Goal: Book appointment/travel/reservation

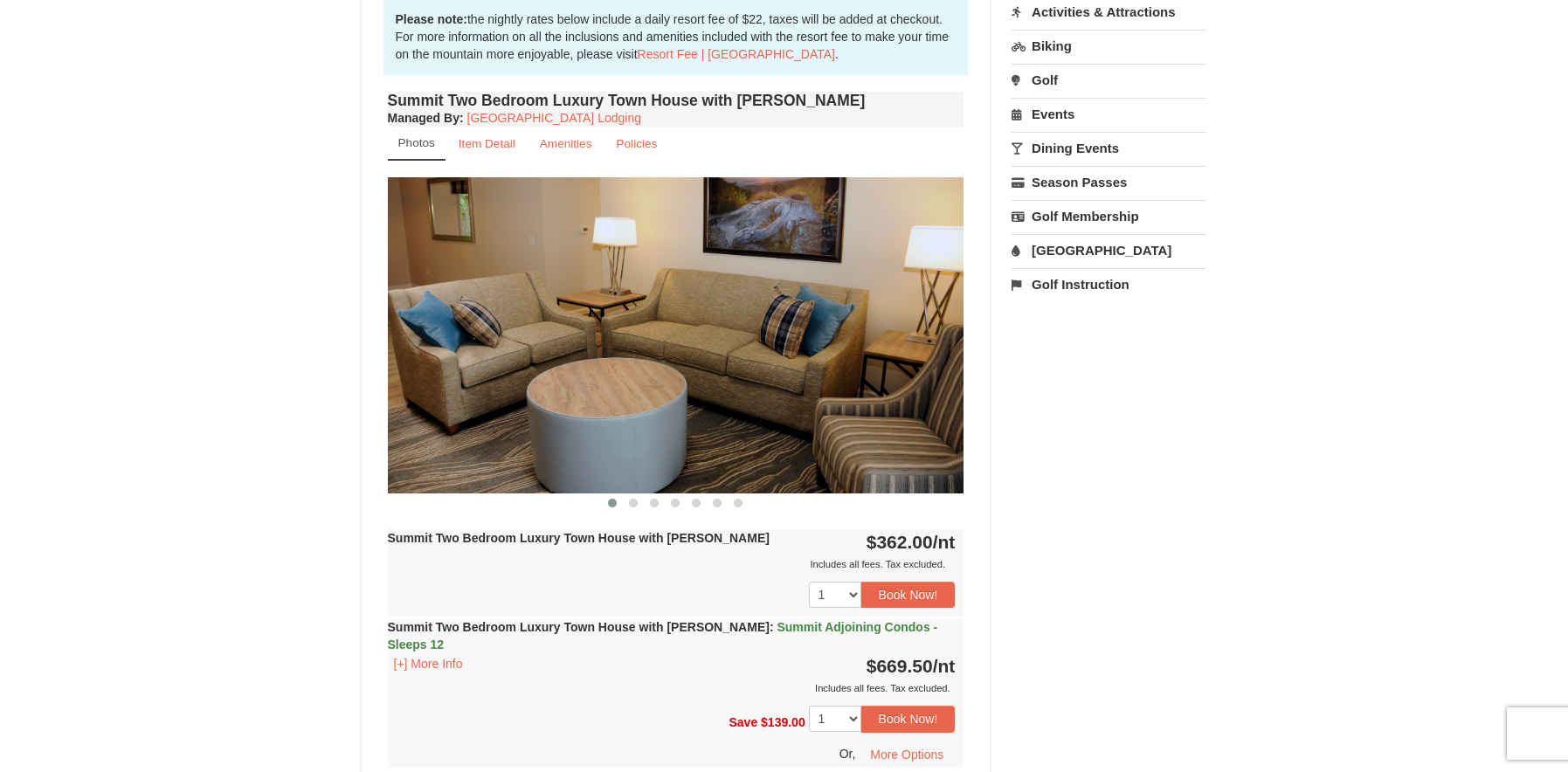
scroll to position [525, 0]
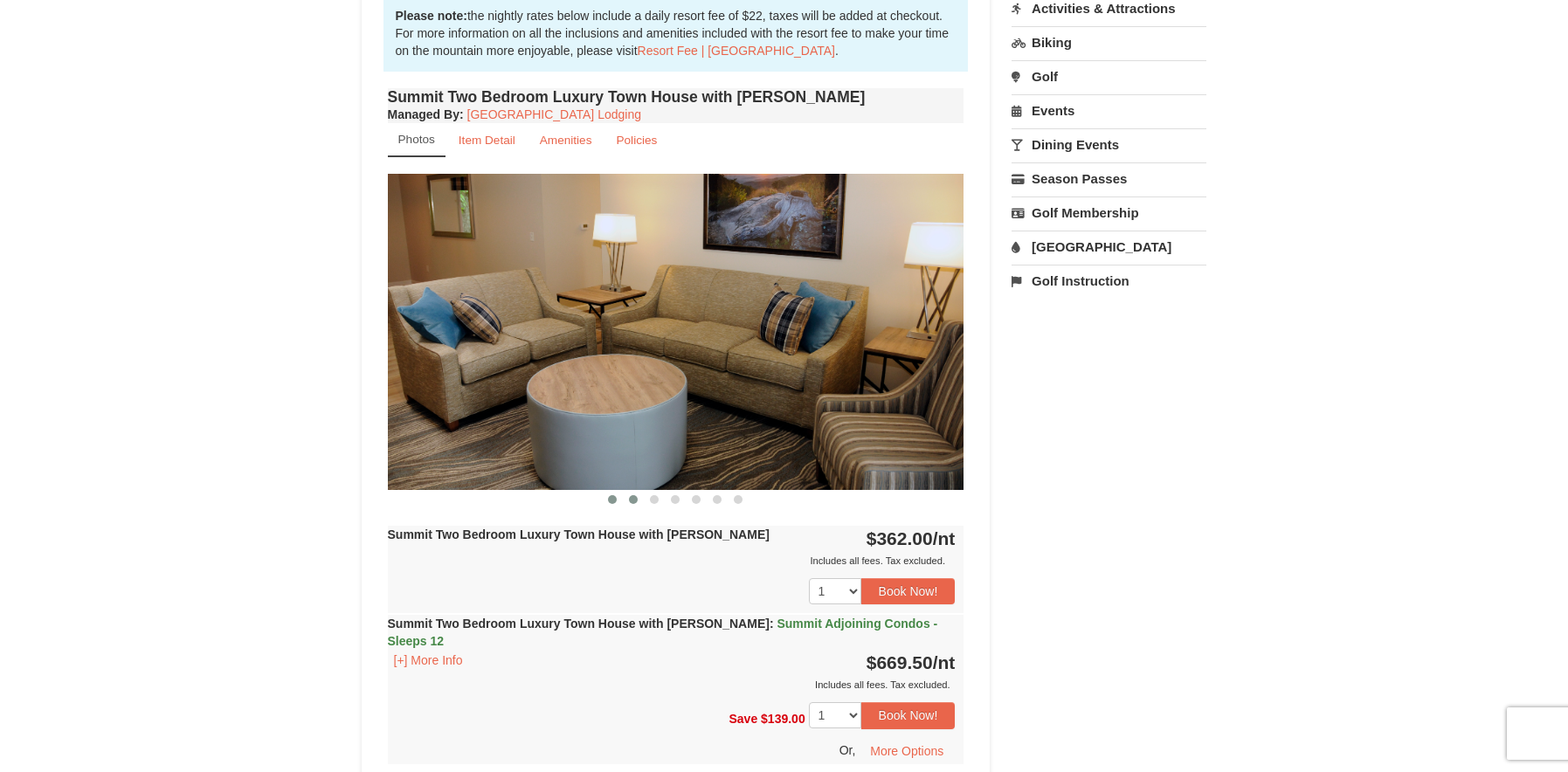
click at [632, 496] on span at bounding box center [633, 499] width 8 height 8
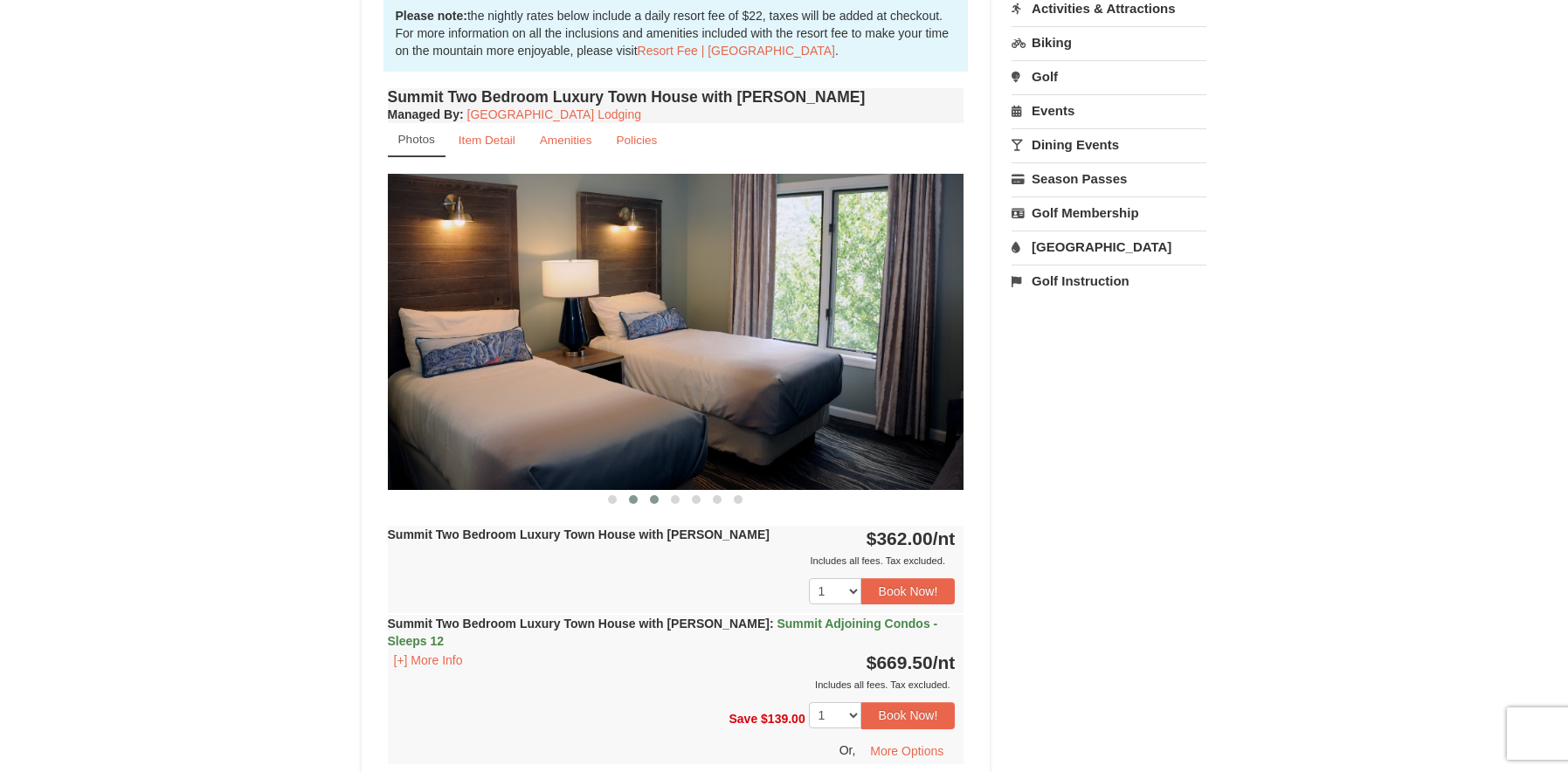
click at [653, 506] on button at bounding box center [654, 499] width 21 height 18
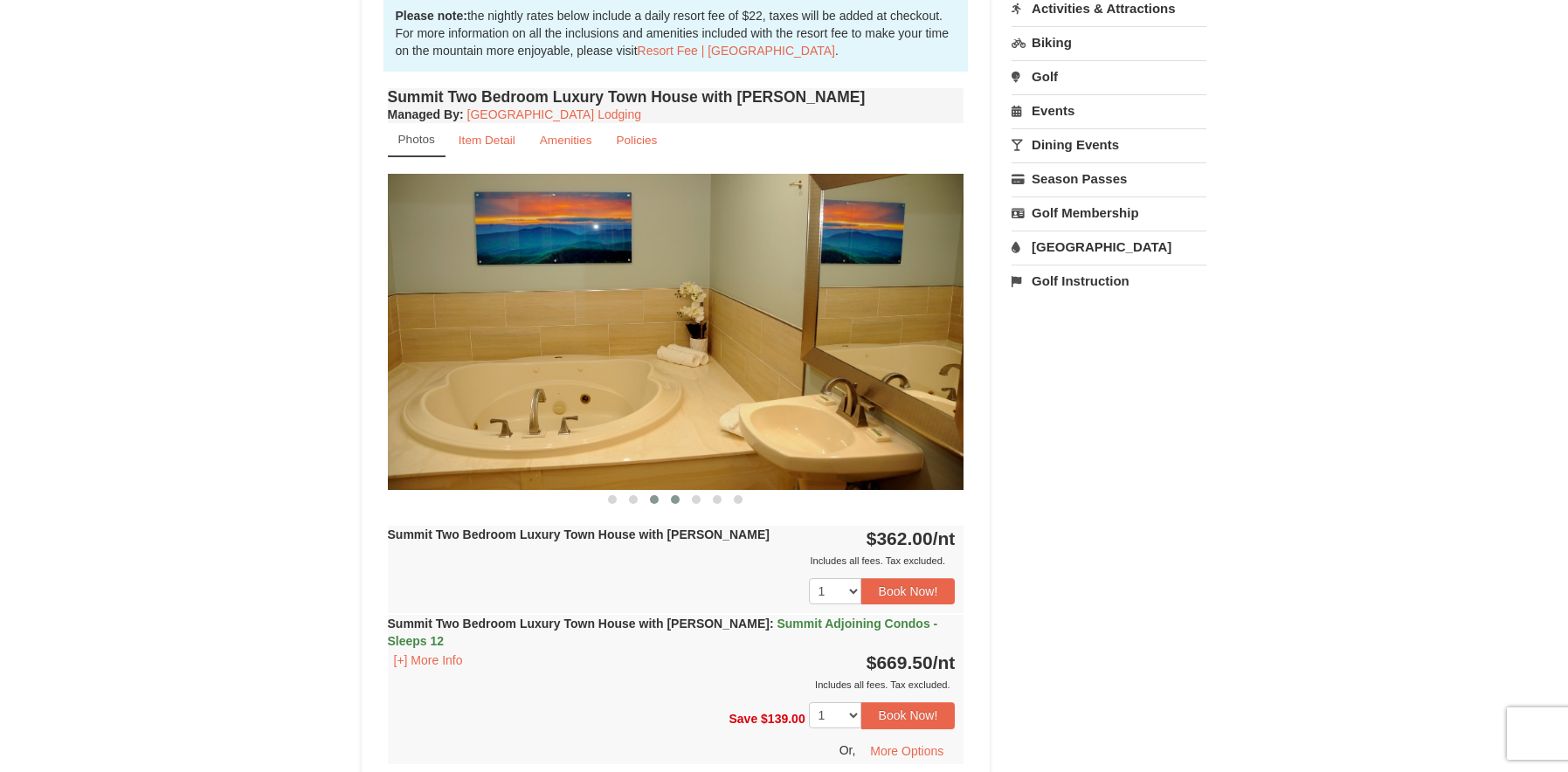
click at [674, 500] on span at bounding box center [675, 499] width 8 height 8
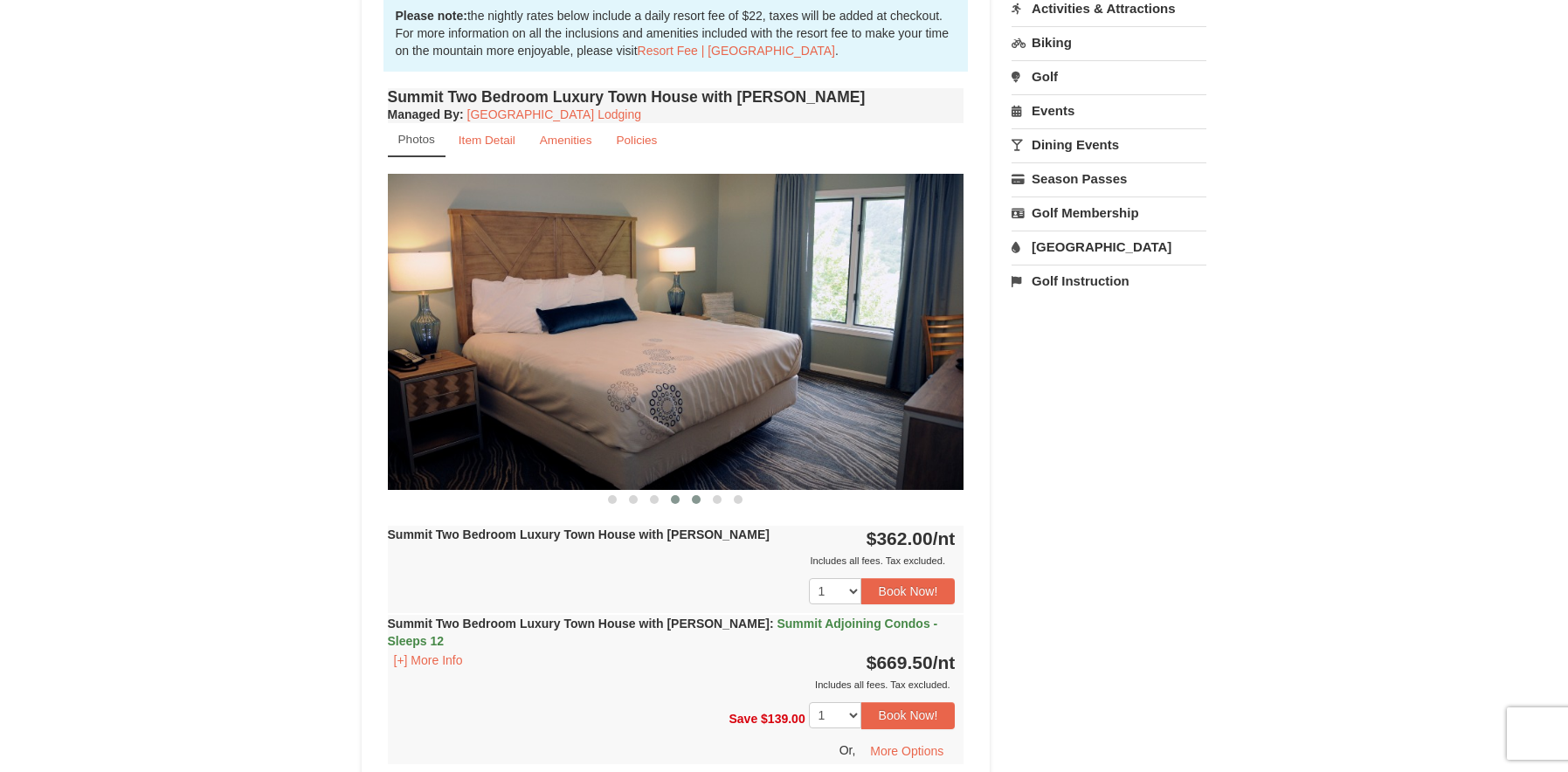
click at [693, 505] on button at bounding box center [696, 499] width 21 height 18
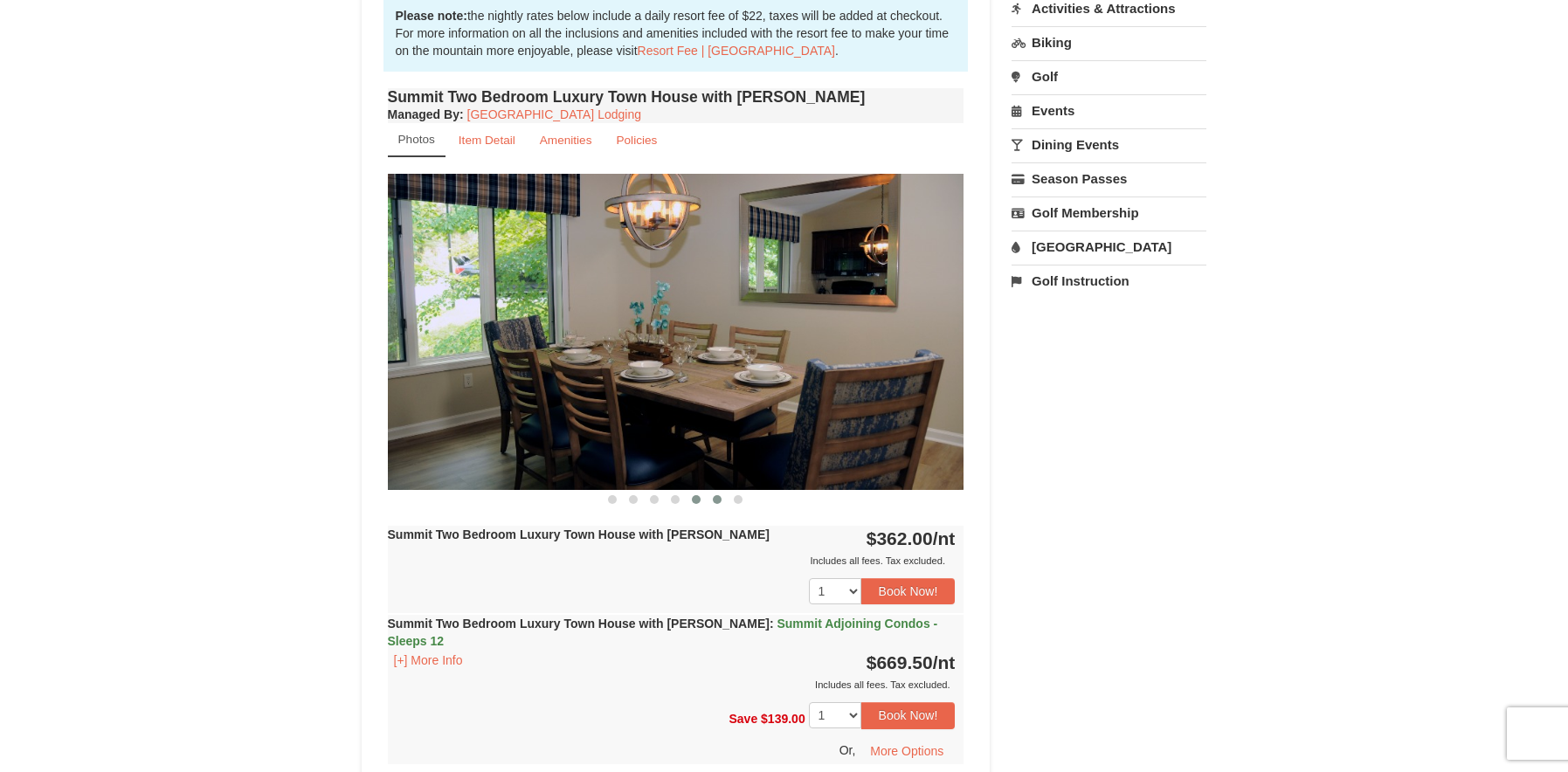
click at [712, 508] on button at bounding box center [717, 499] width 21 height 18
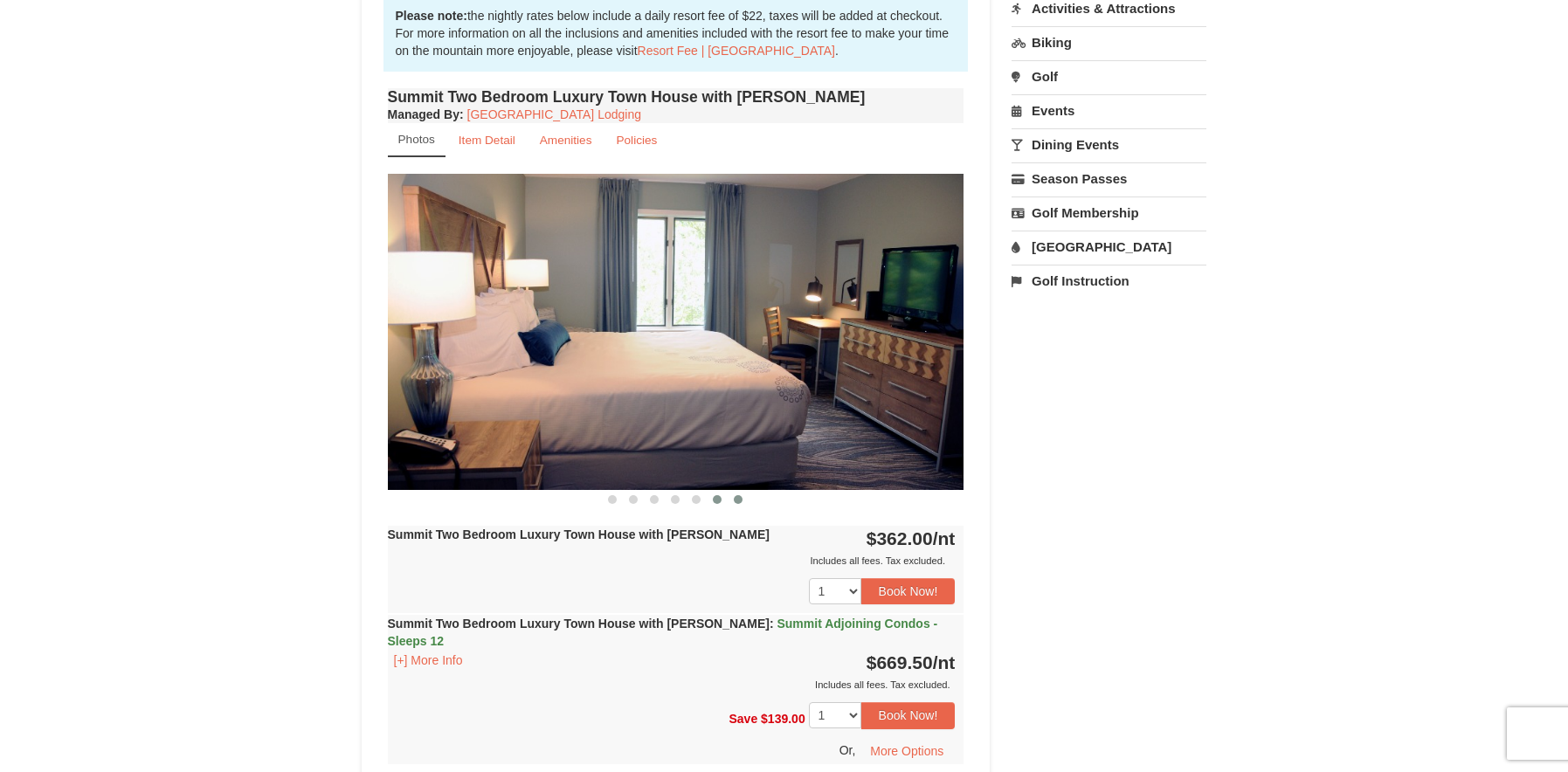
click at [734, 502] on span at bounding box center [738, 499] width 8 height 8
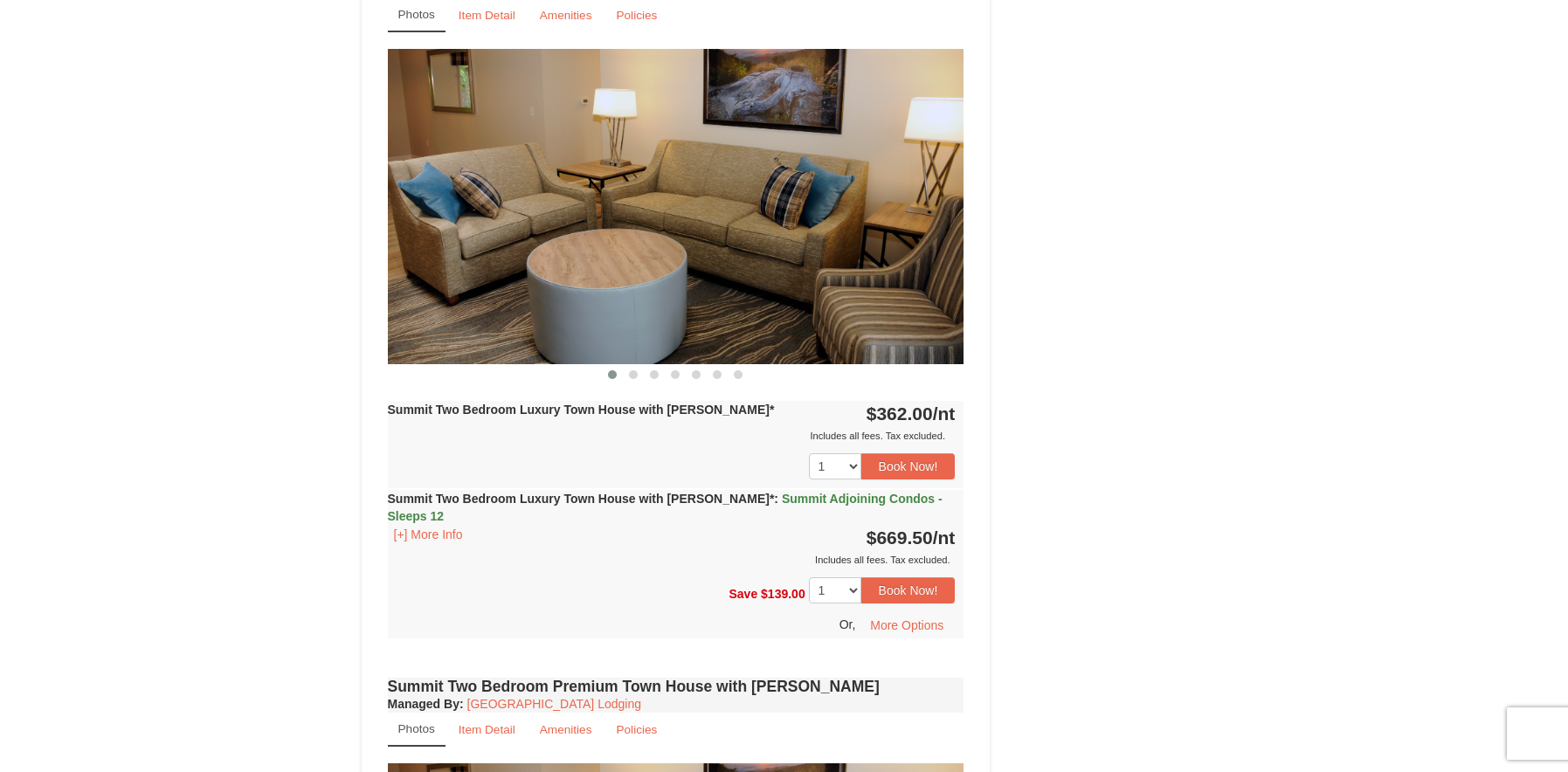
scroll to position [2009, 0]
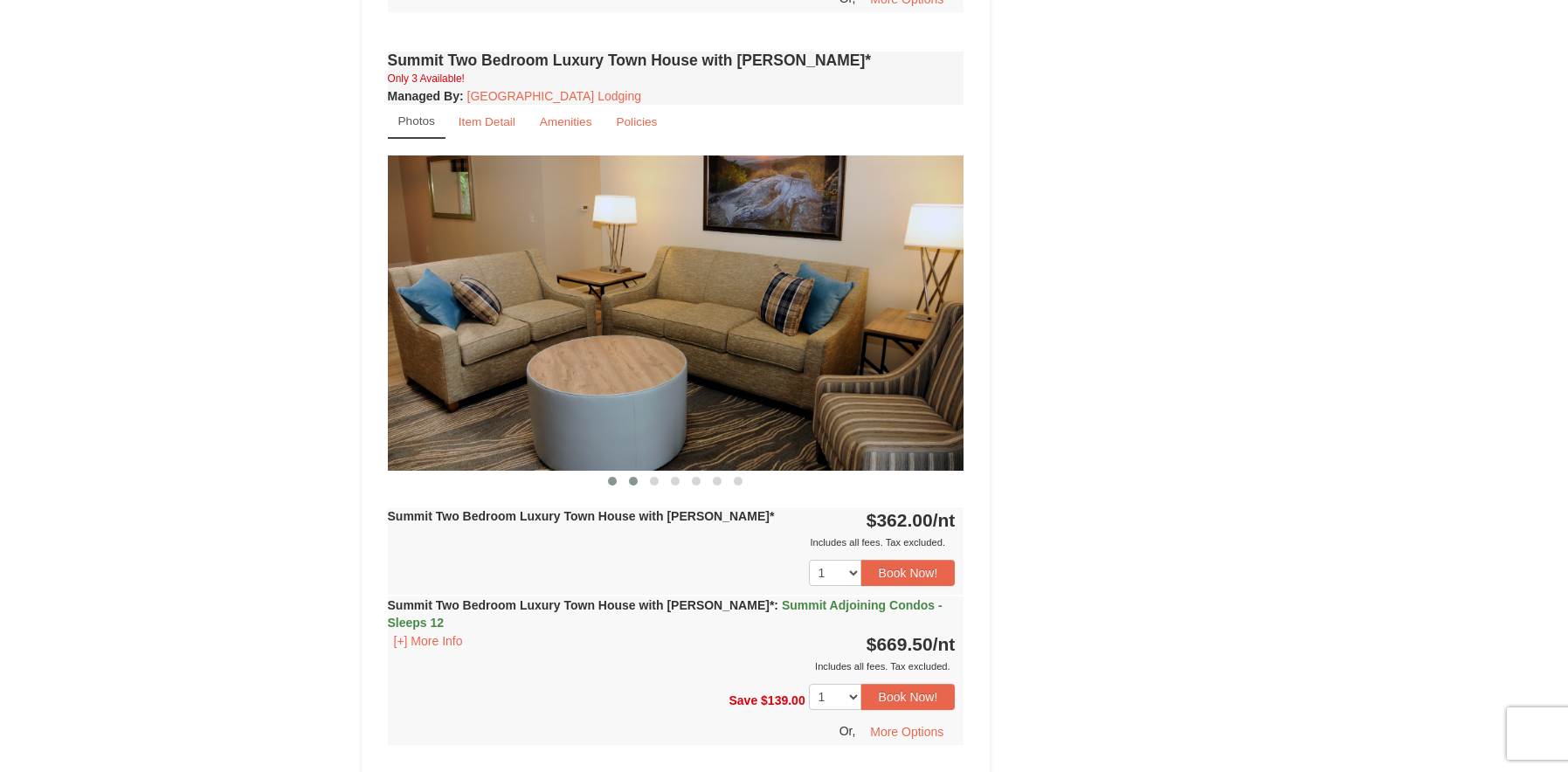
click at [631, 477] on span at bounding box center [633, 481] width 8 height 8
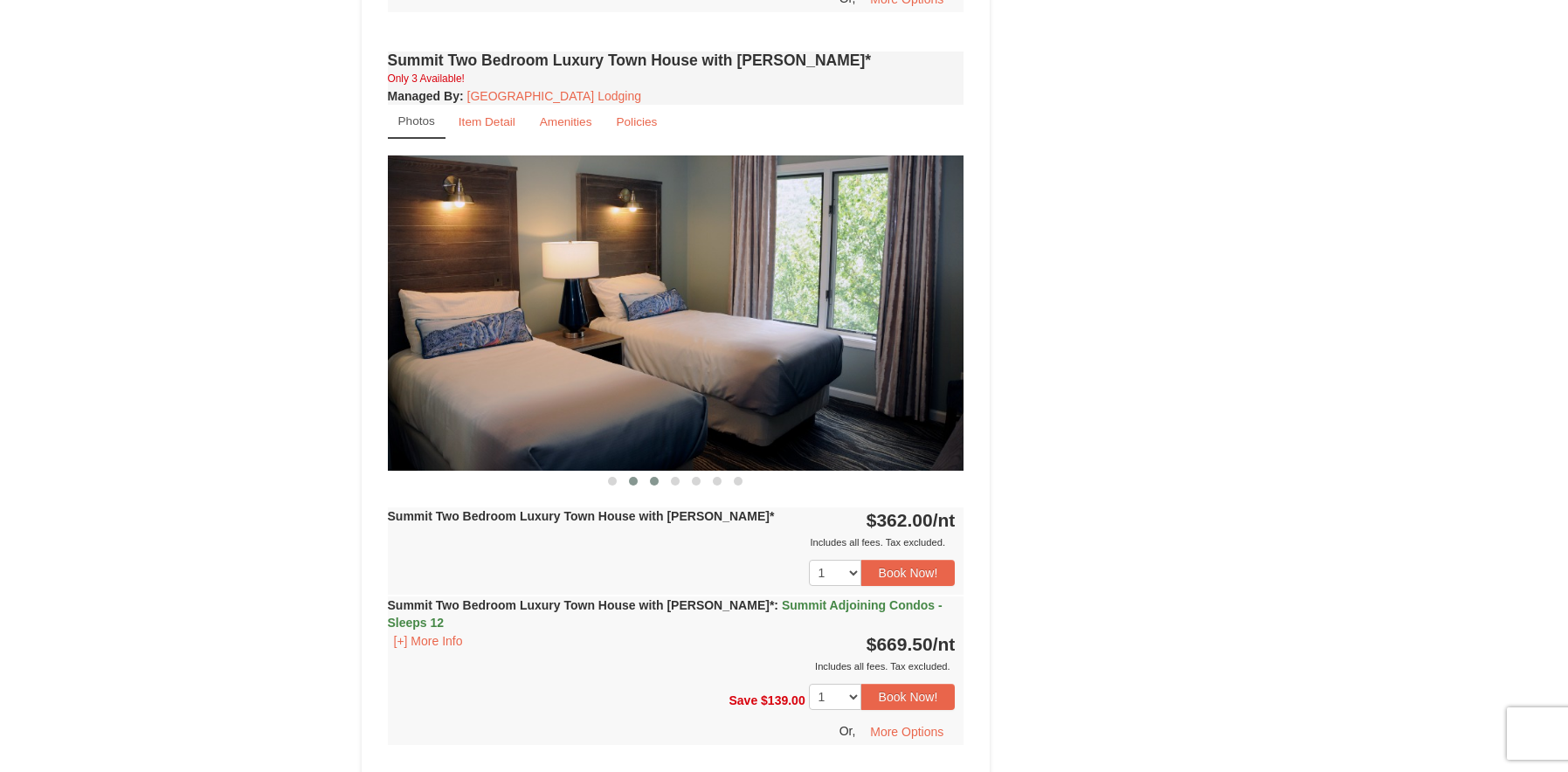
click at [651, 477] on span at bounding box center [653, 481] width 8 height 8
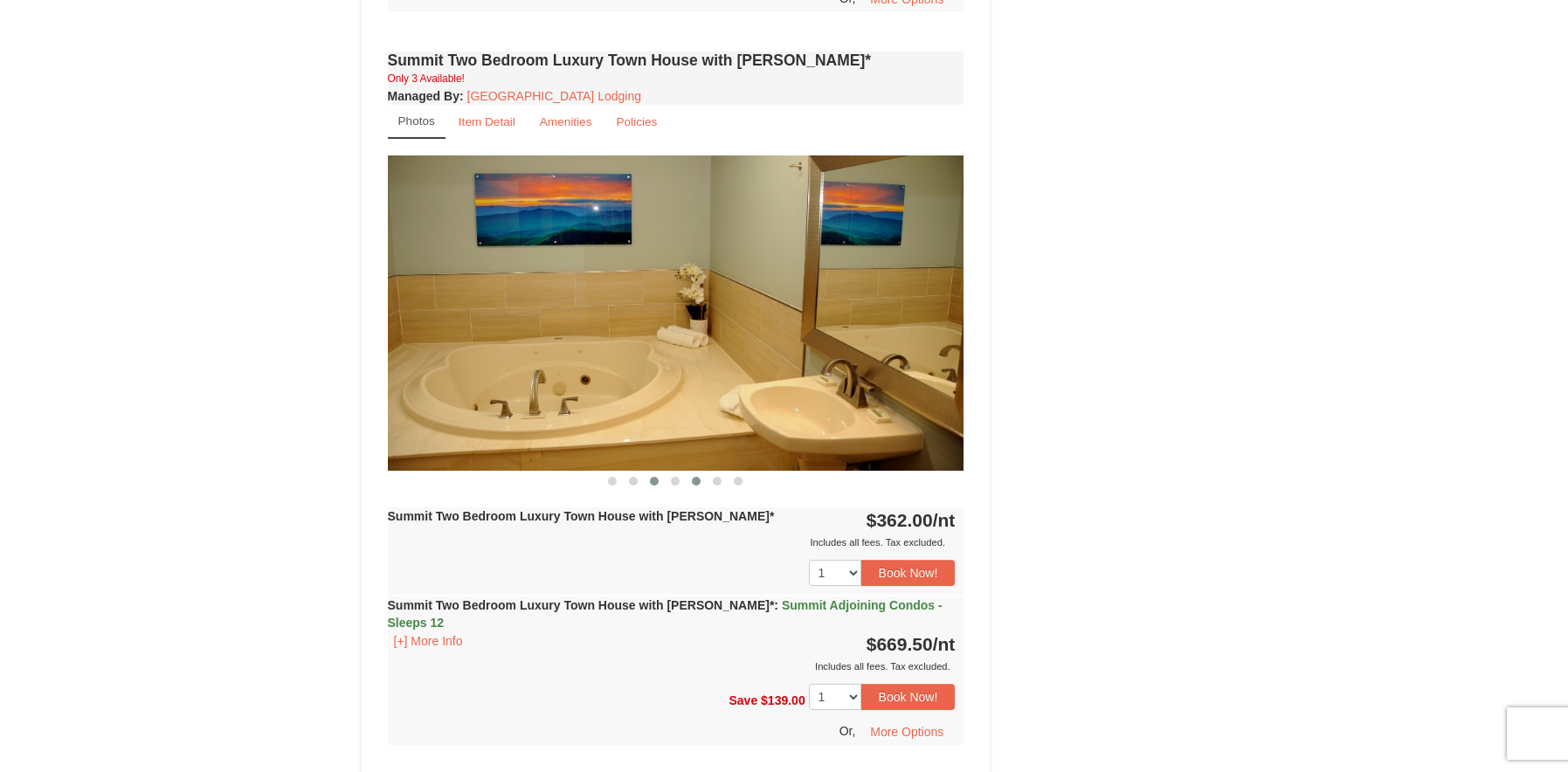
click at [693, 473] on button at bounding box center [696, 481] width 21 height 18
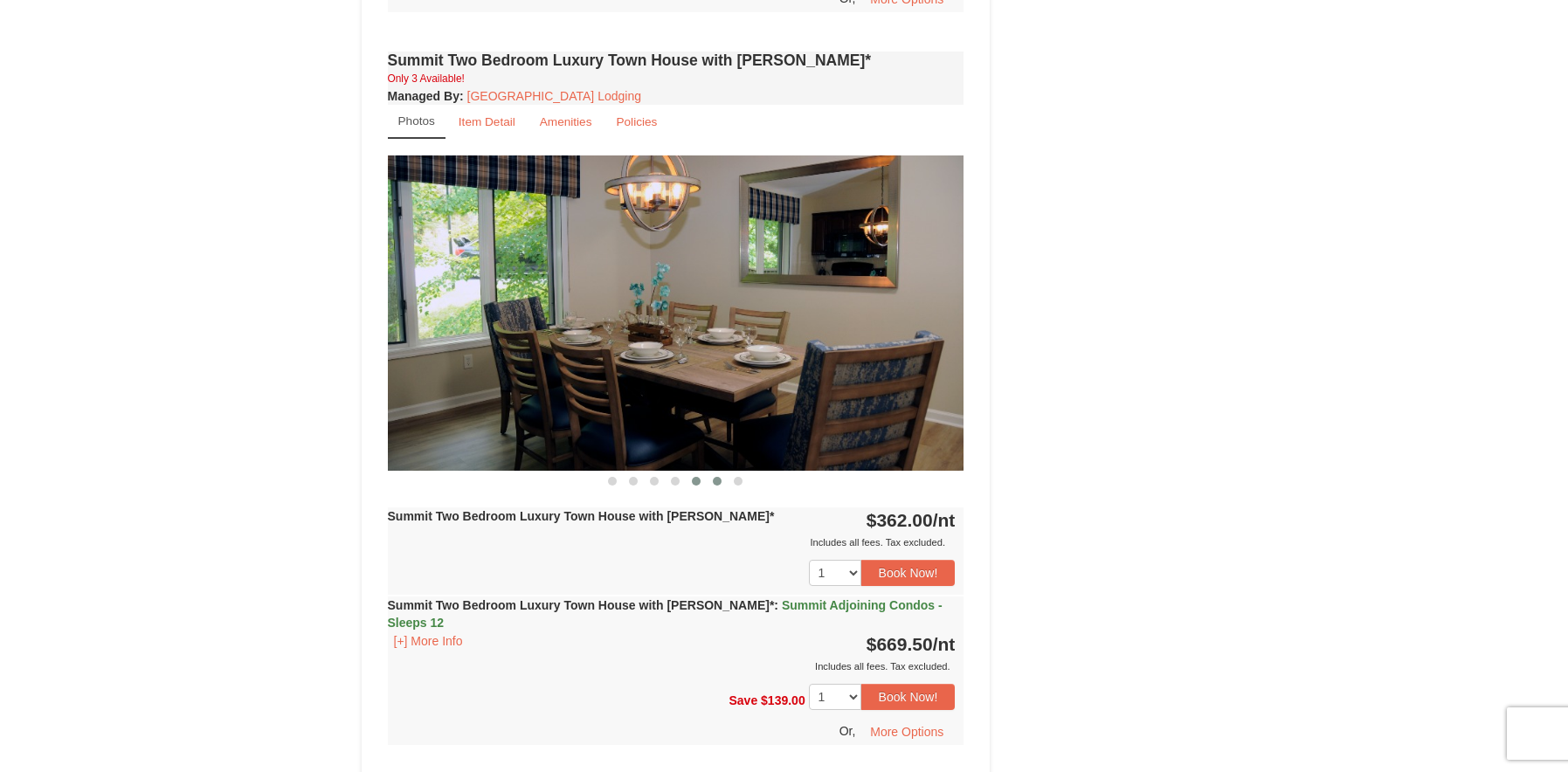
click at [713, 477] on span at bounding box center [716, 481] width 8 height 8
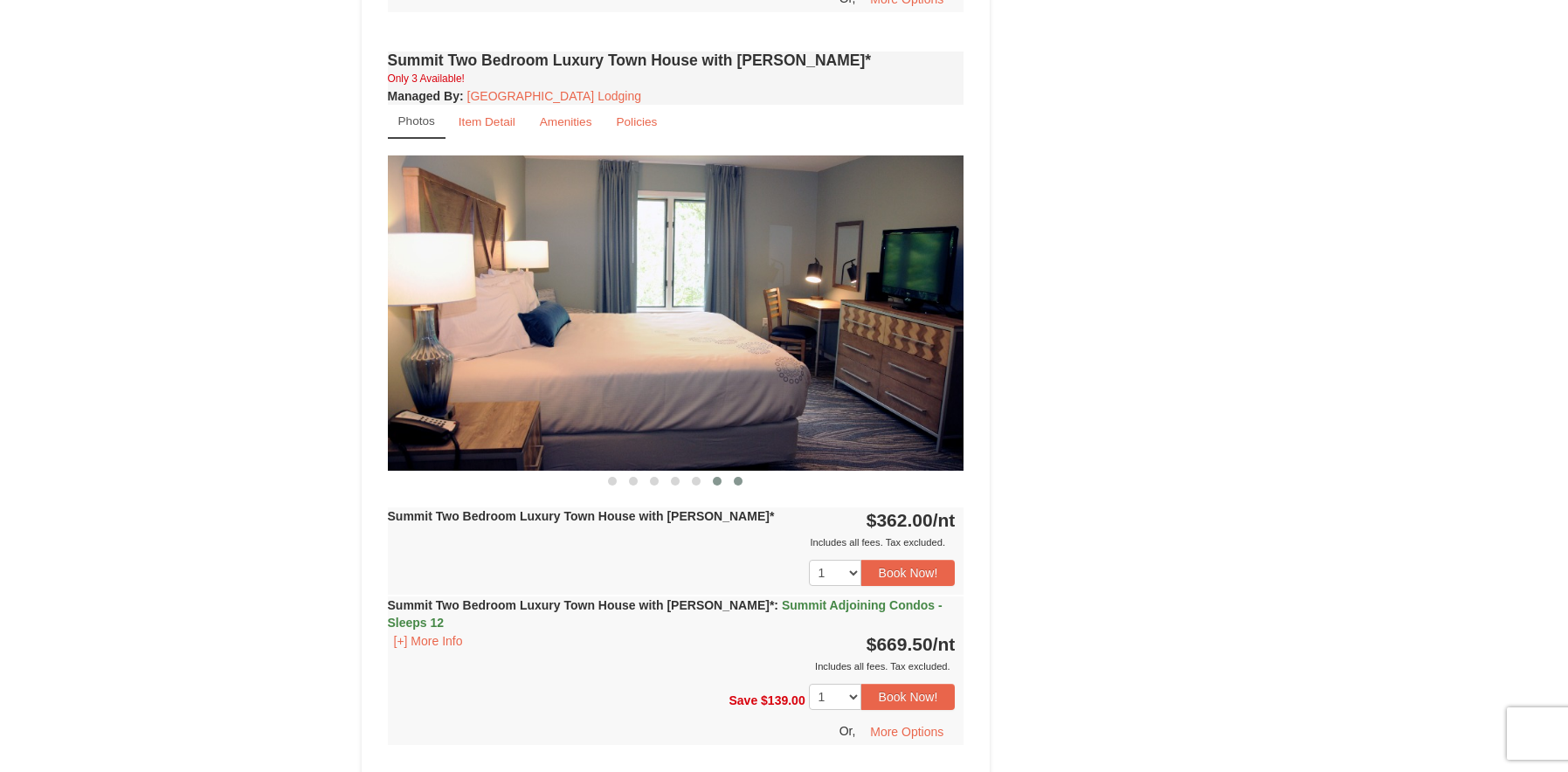
click at [733, 473] on button at bounding box center [738, 481] width 21 height 18
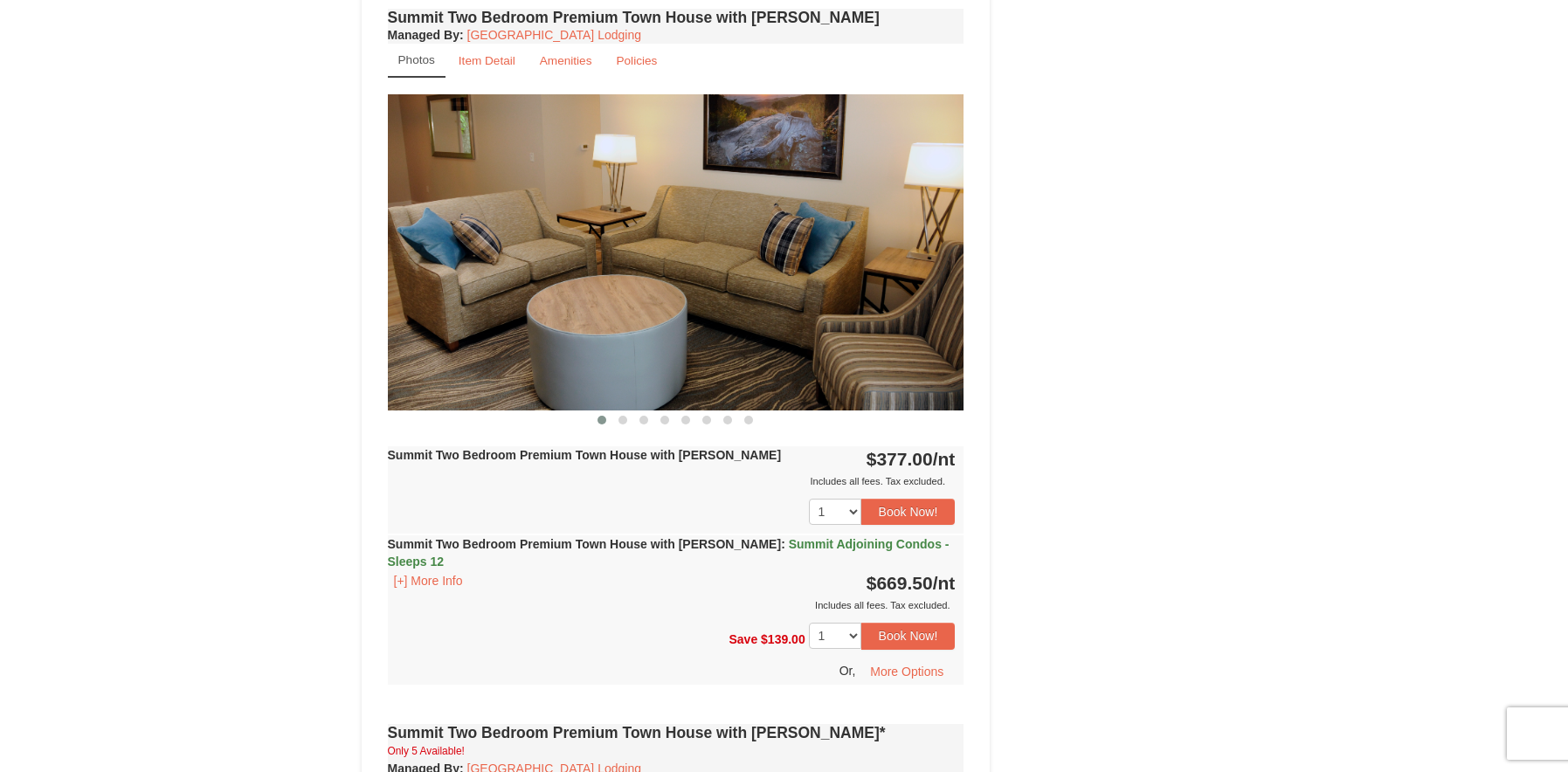
scroll to position [2796, 0]
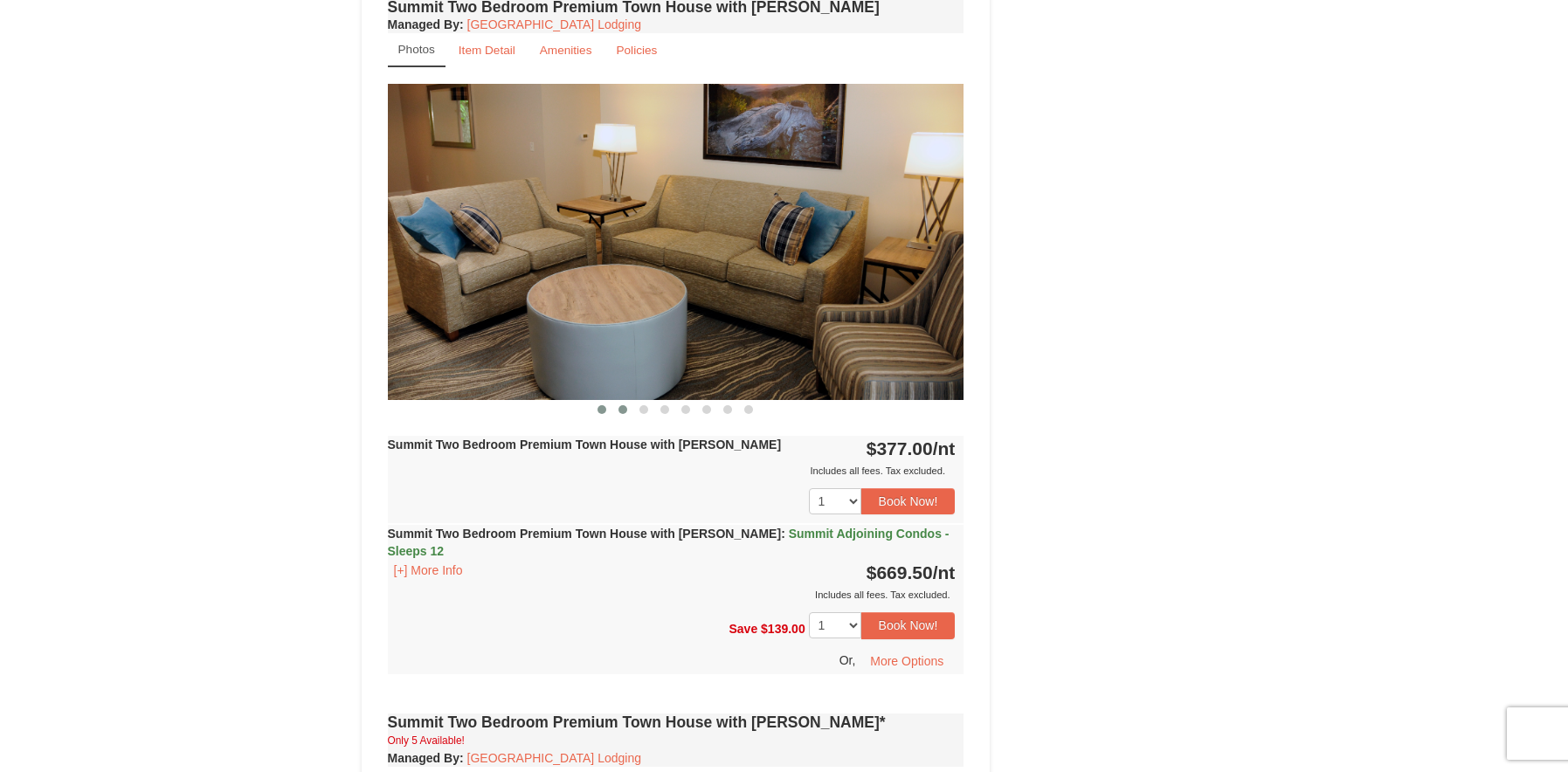
click at [624, 401] on button at bounding box center [622, 409] width 21 height 18
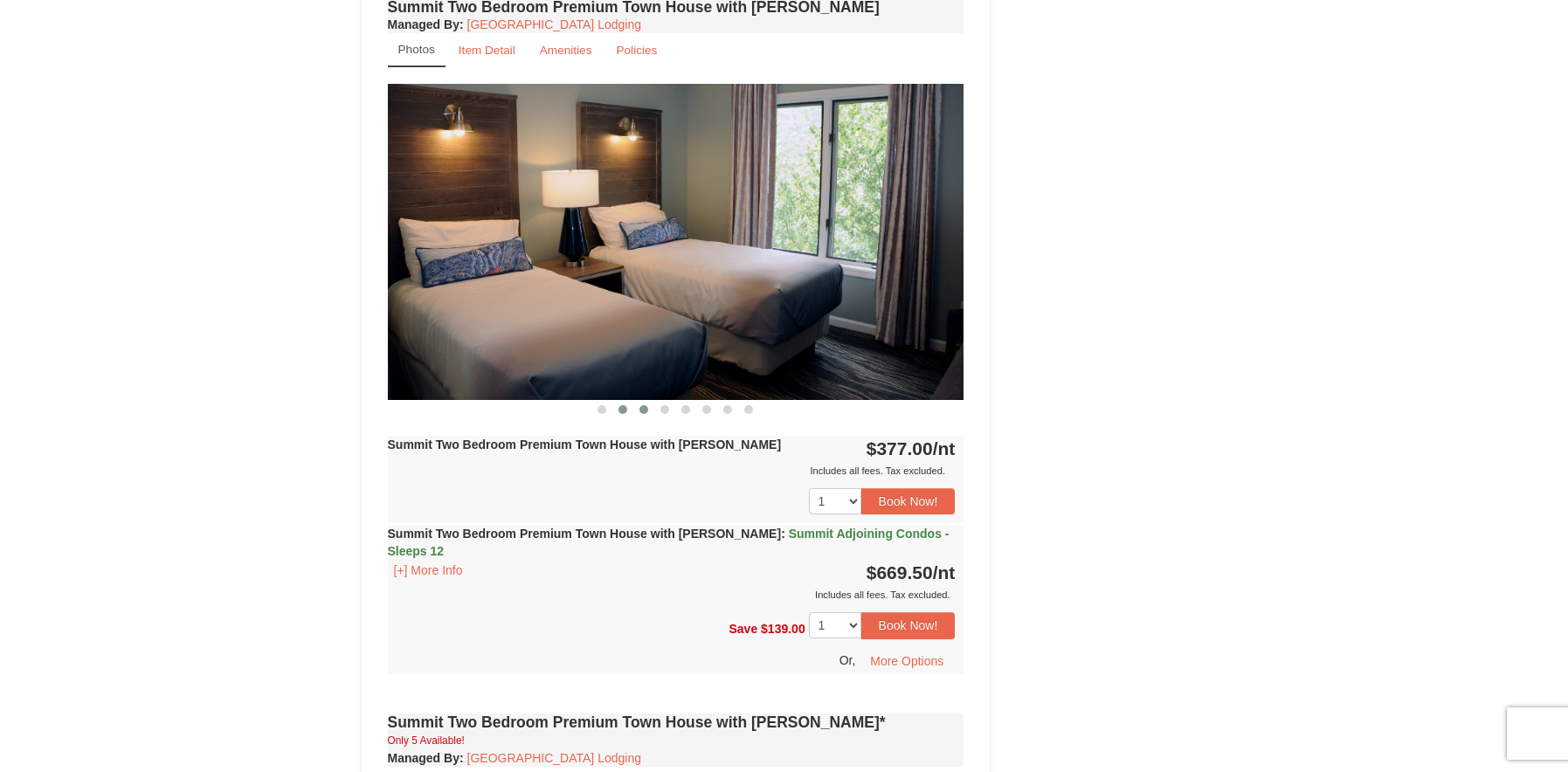
click at [646, 405] on span at bounding box center [643, 409] width 8 height 8
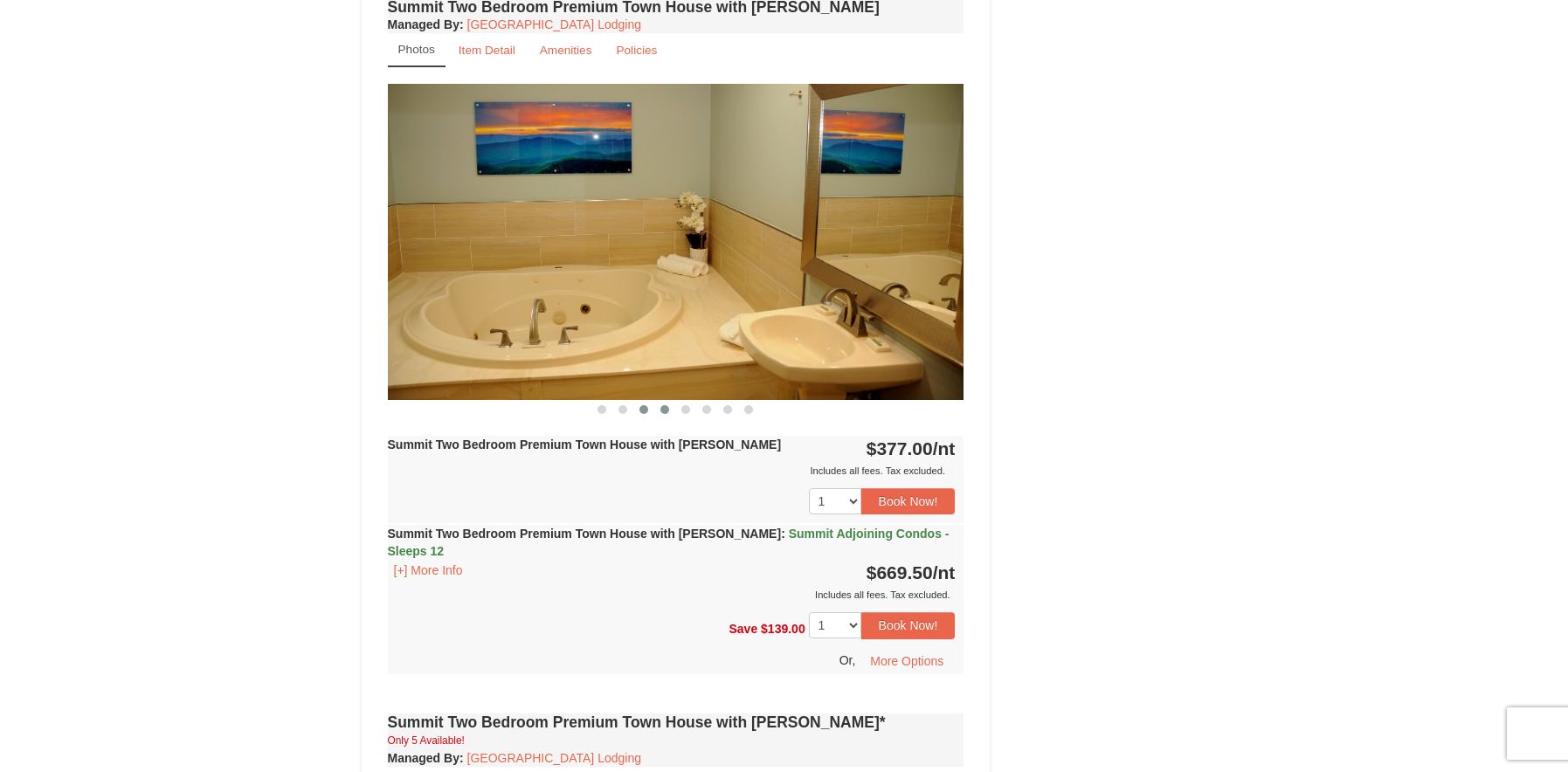
click at [666, 405] on span at bounding box center [664, 409] width 8 height 8
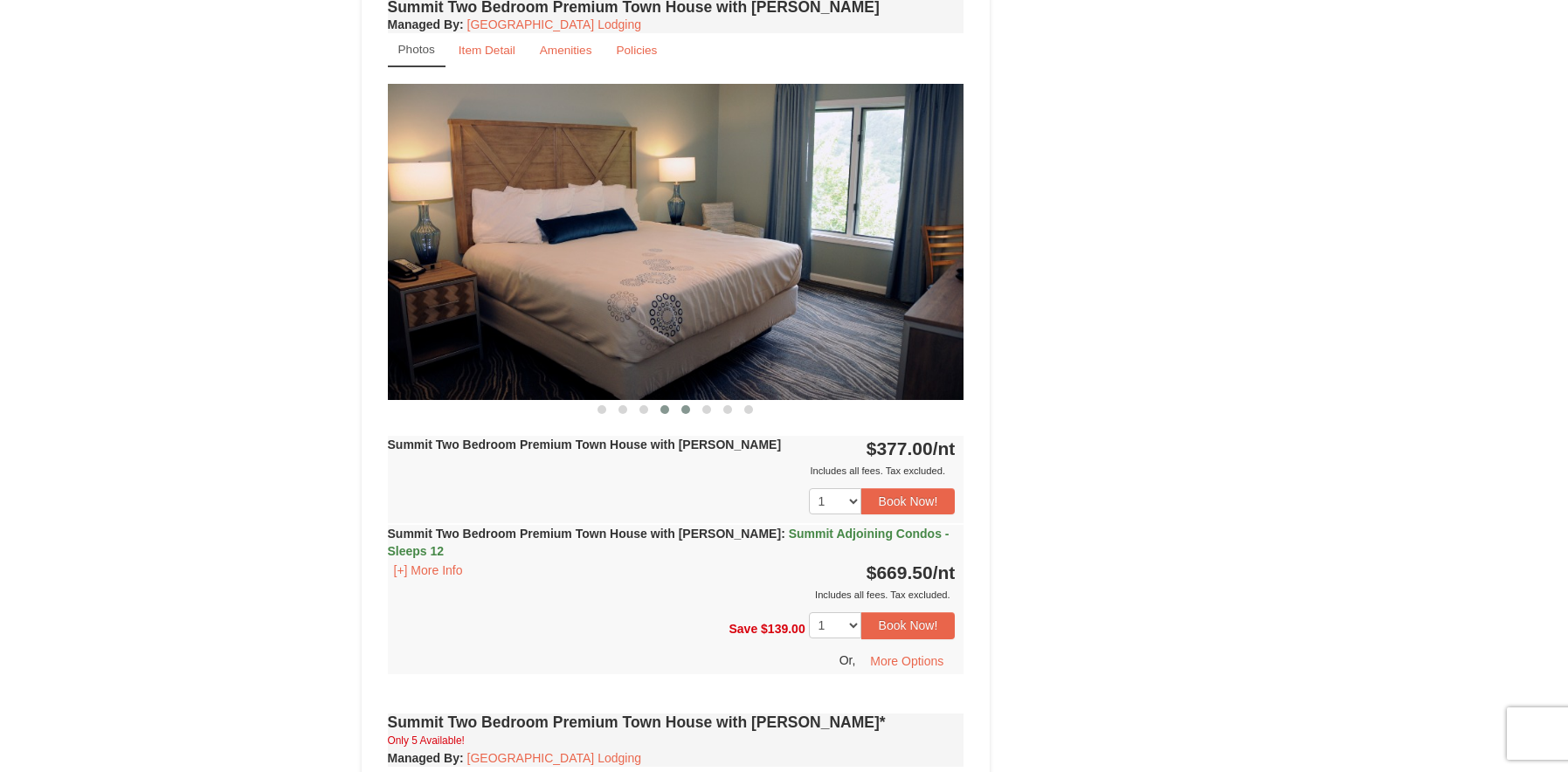
click at [685, 405] on span at bounding box center [685, 409] width 8 height 8
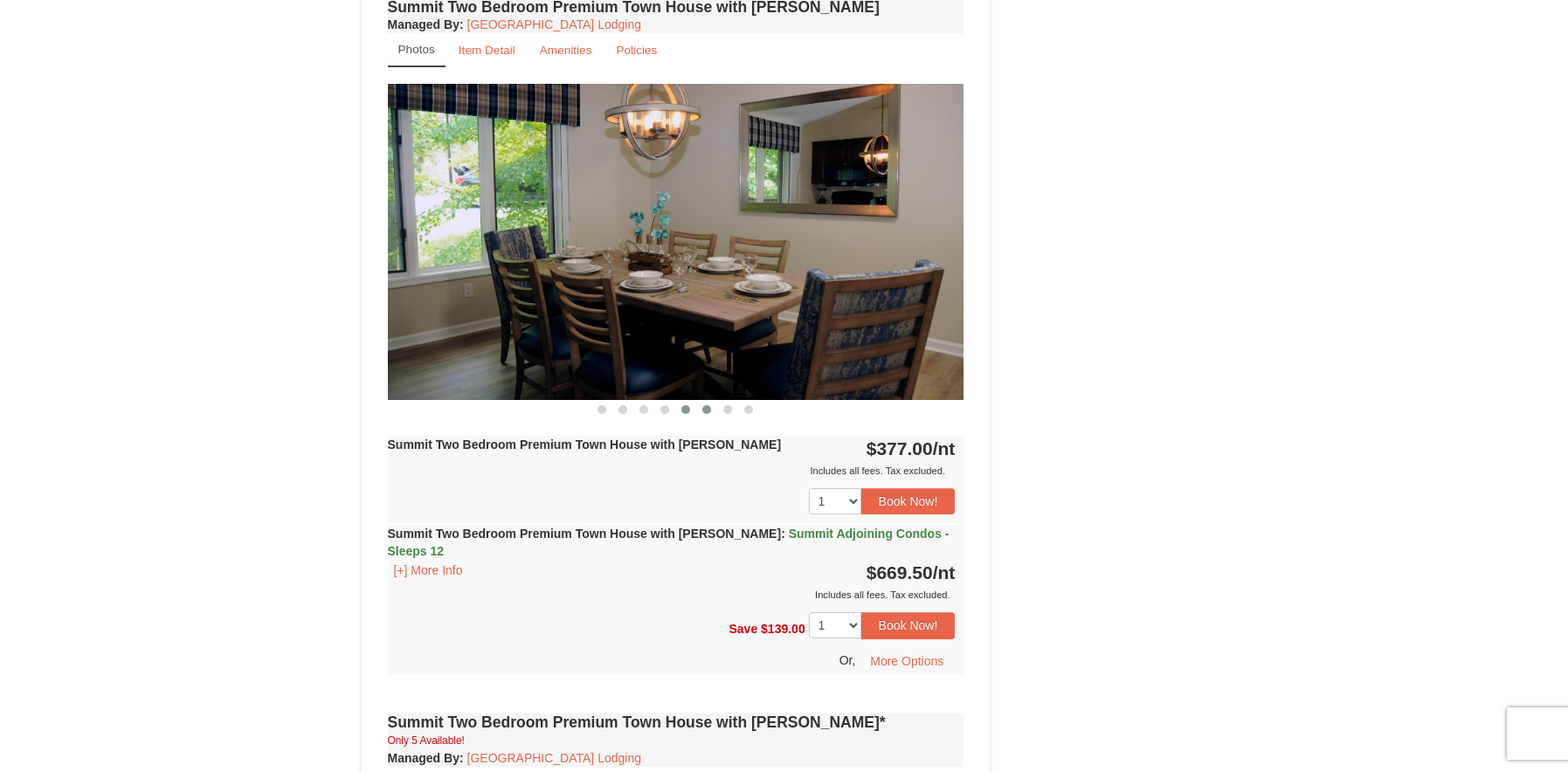
click at [707, 405] on span at bounding box center [706, 409] width 8 height 8
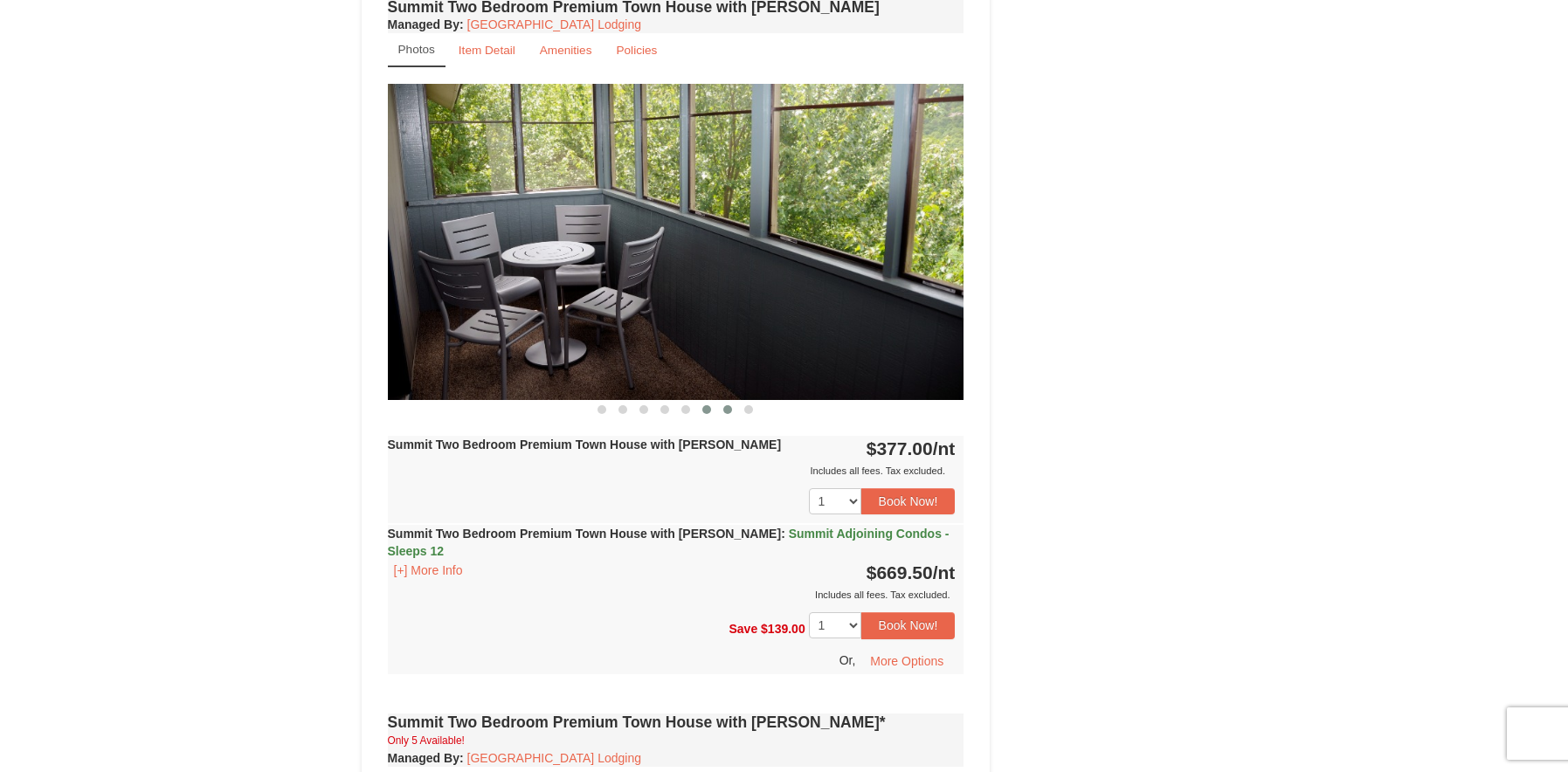
click at [730, 405] on span at bounding box center [727, 409] width 8 height 8
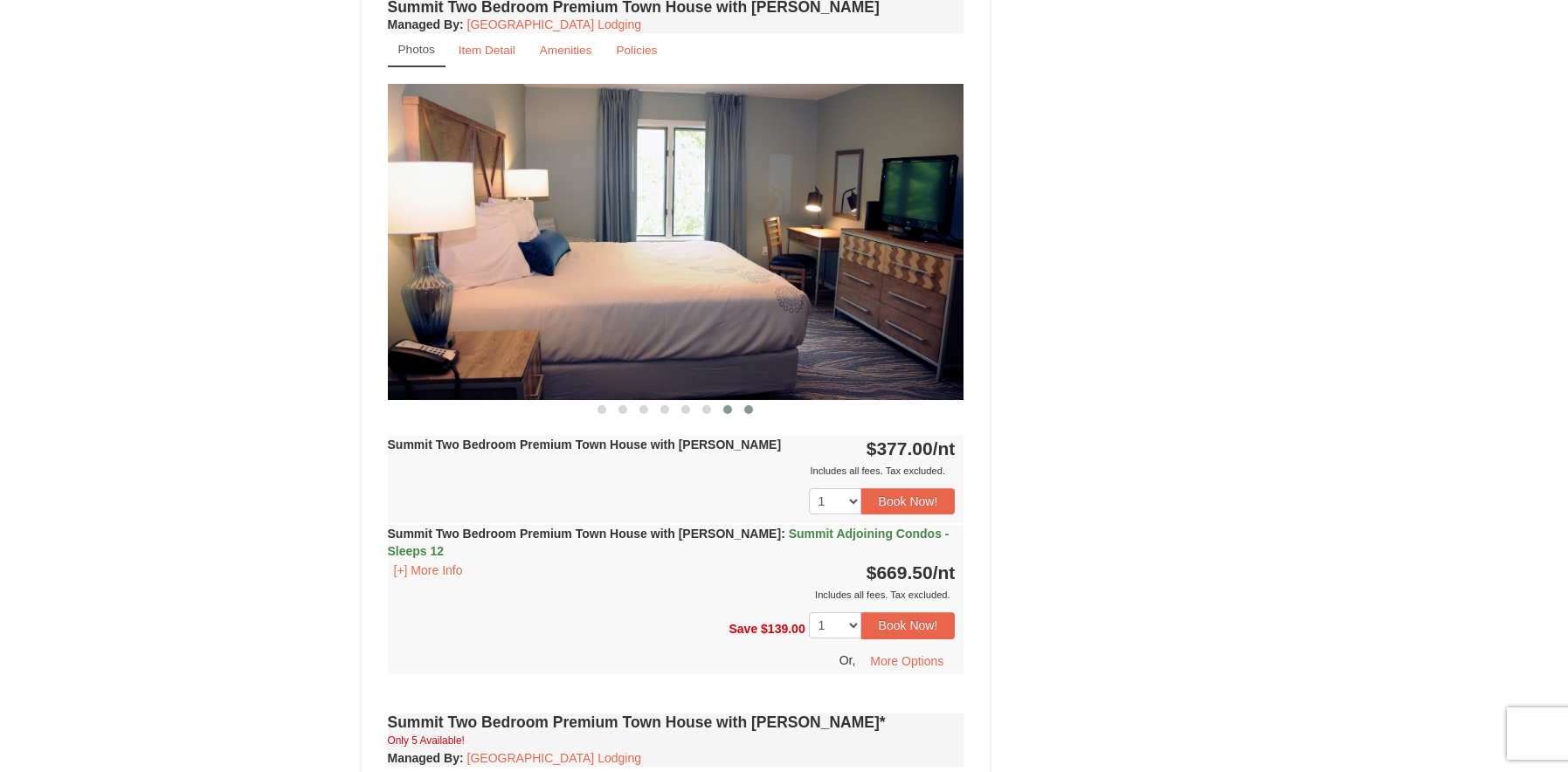
click at [747, 405] on span at bounding box center [748, 409] width 8 height 8
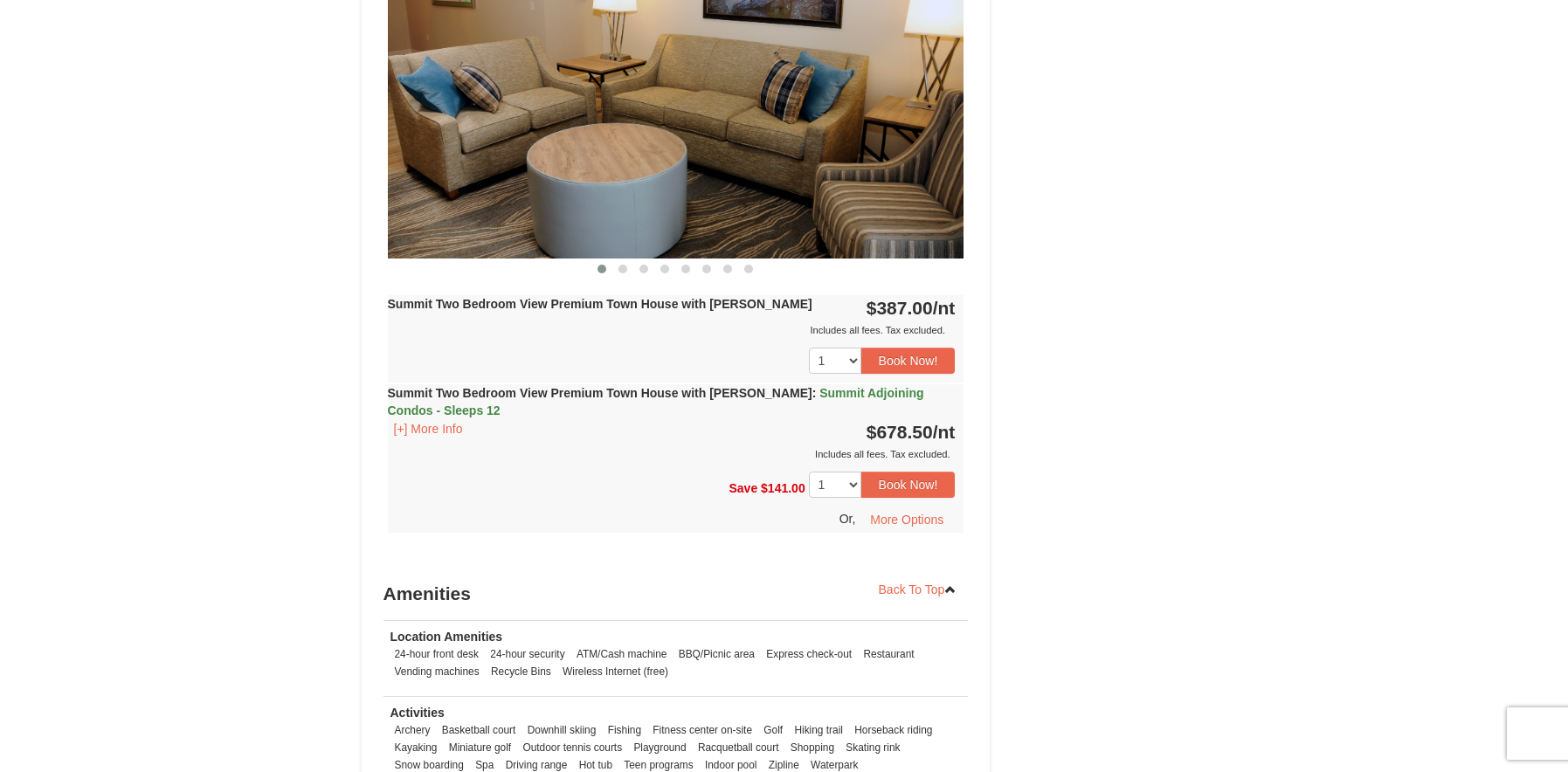
scroll to position [4369, 0]
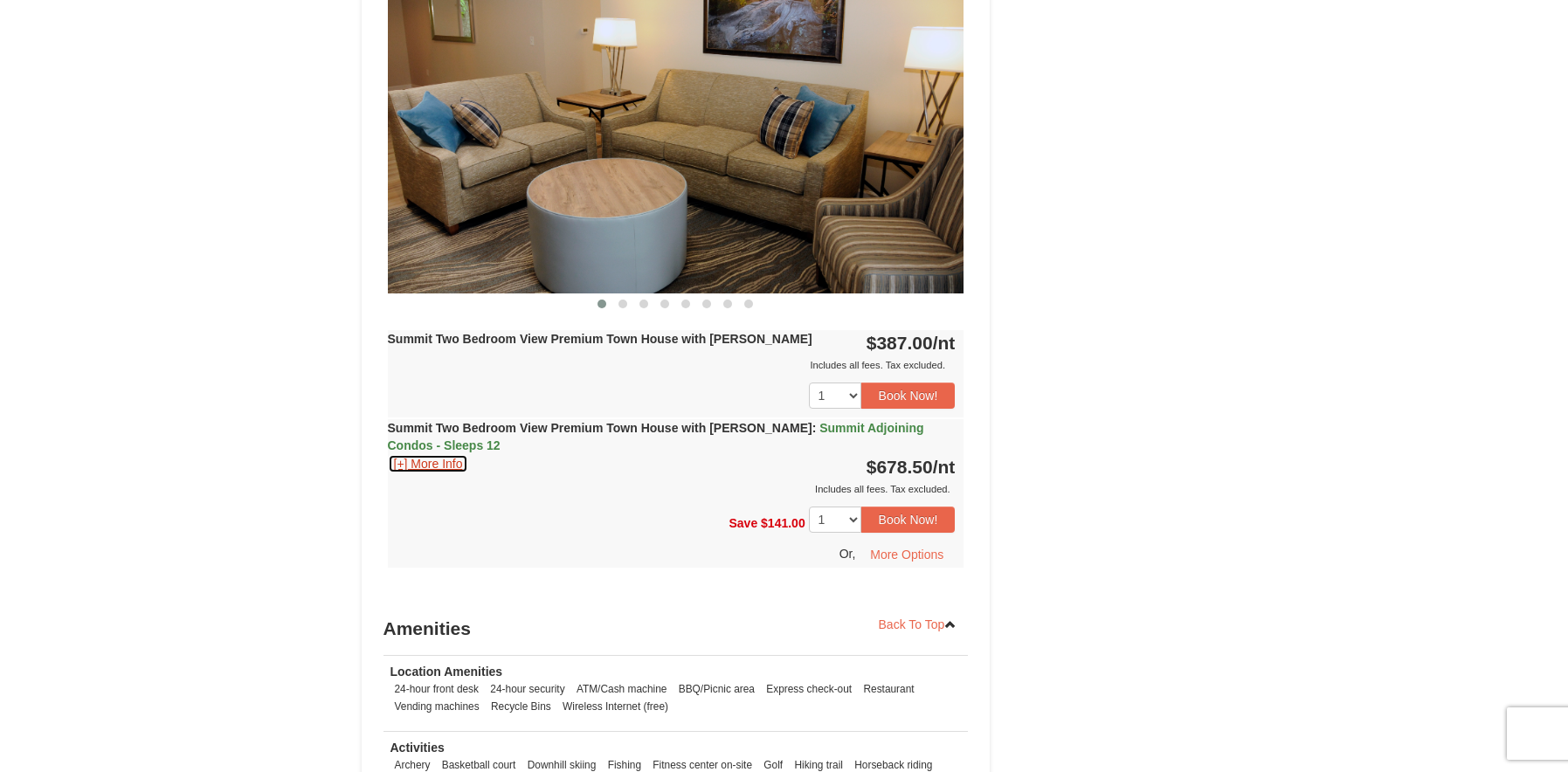
click at [440, 454] on button "[+] More Info" at bounding box center [429, 464] width 81 height 19
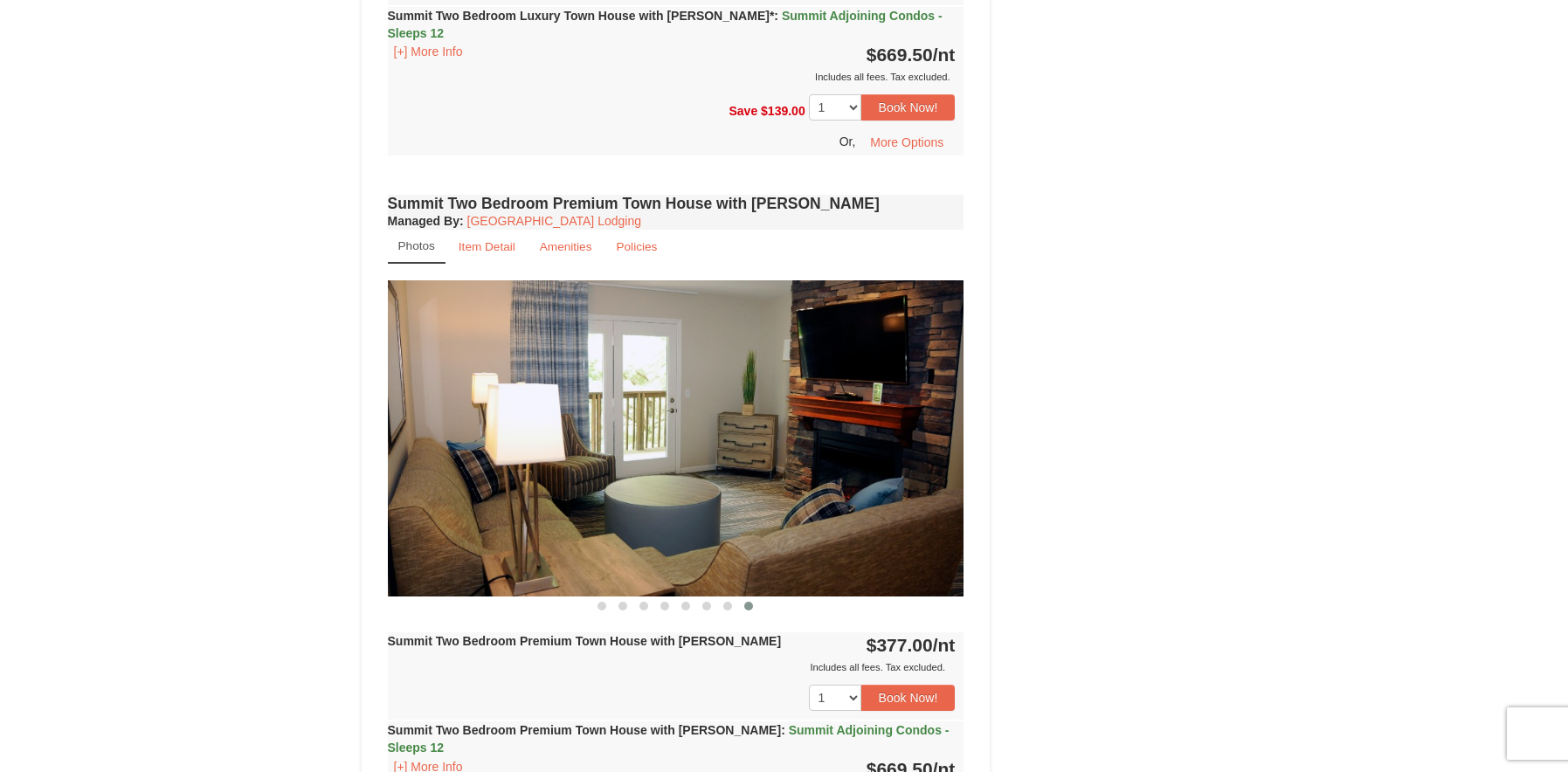
scroll to position [2708, 0]
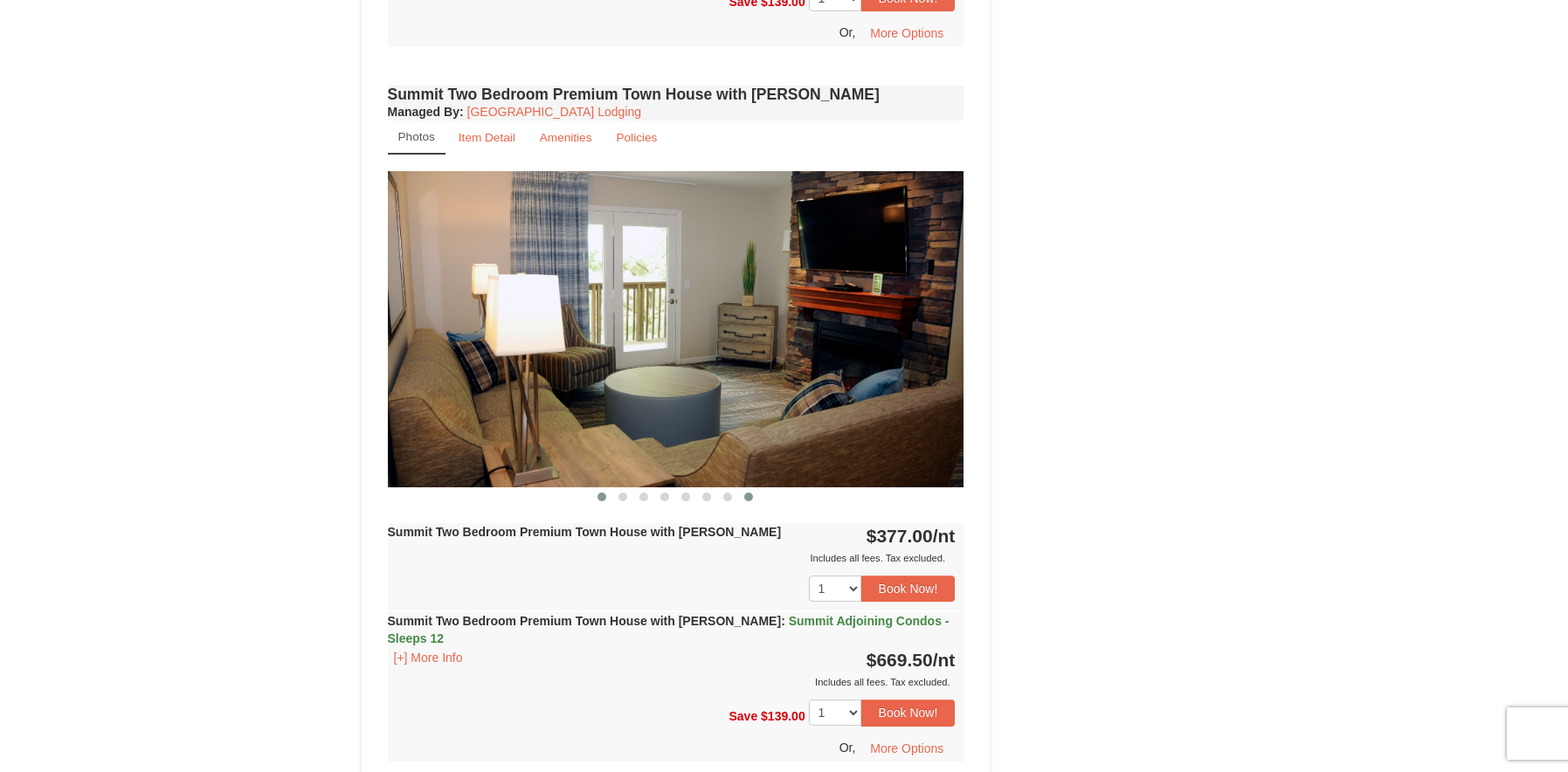
click at [604, 488] on button at bounding box center [602, 496] width 21 height 18
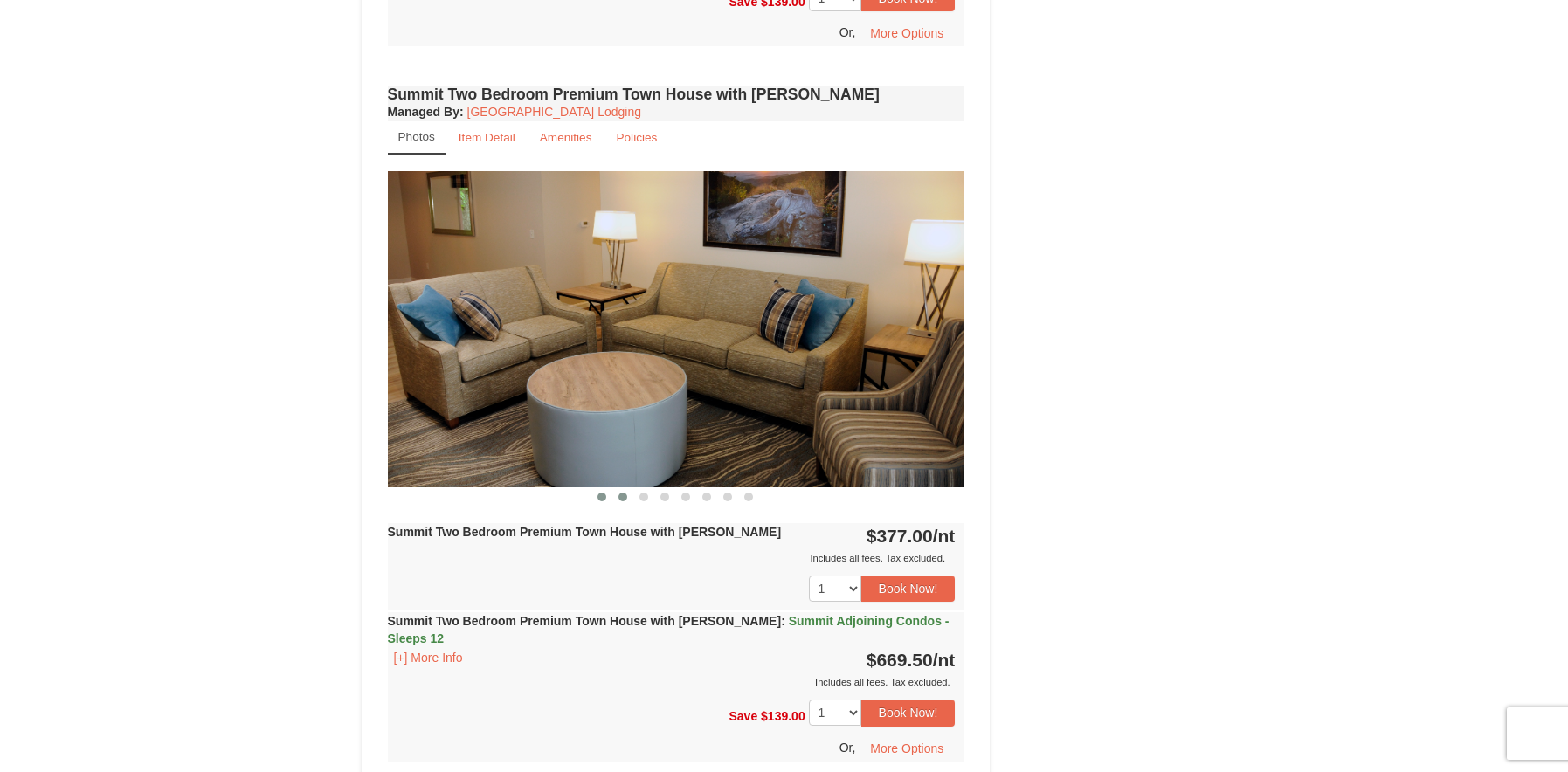
click at [623, 493] on span at bounding box center [622, 496] width 8 height 8
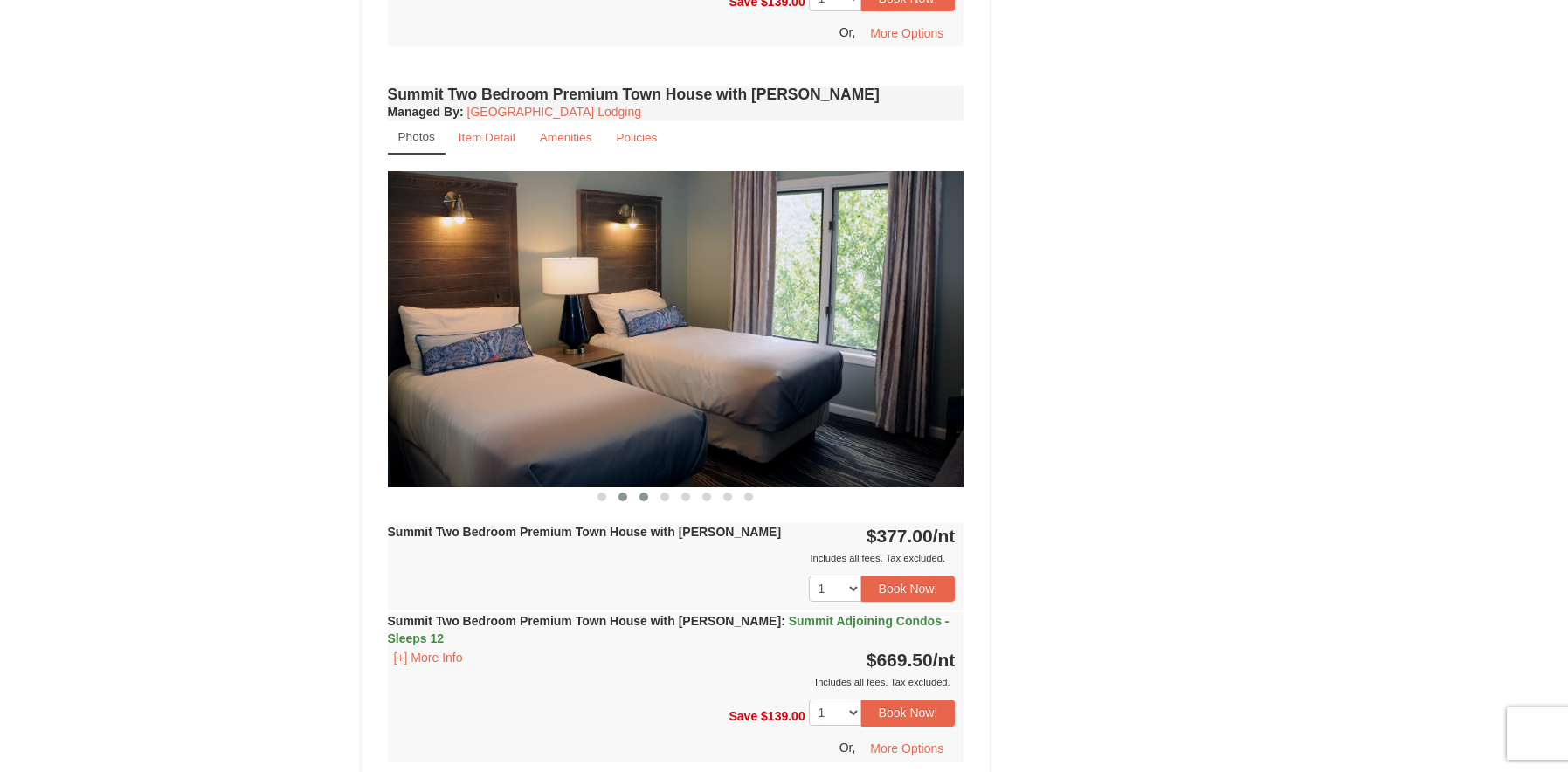
click at [644, 493] on span at bounding box center [643, 496] width 8 height 8
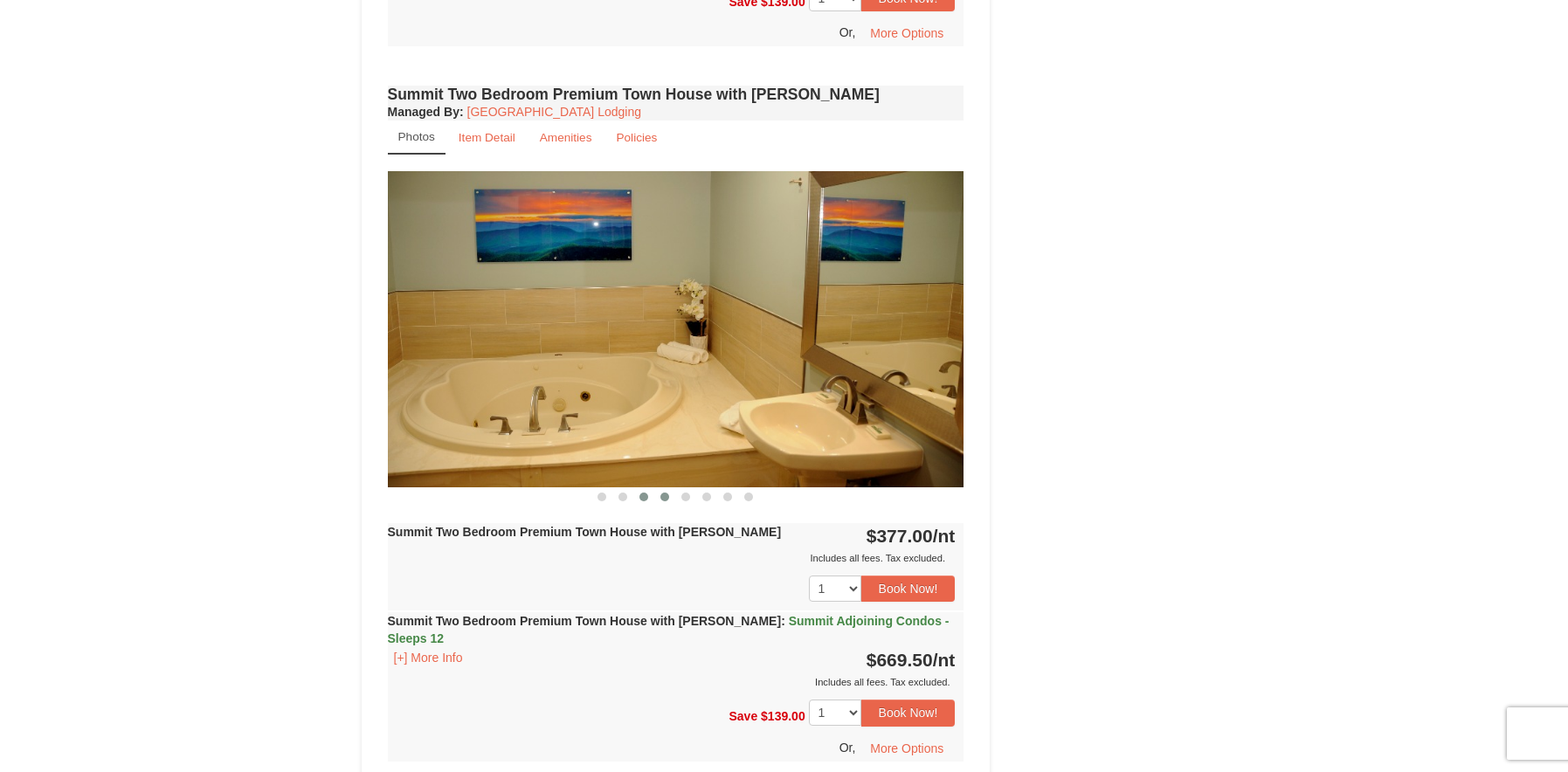
click at [661, 488] on button at bounding box center [665, 496] width 21 height 18
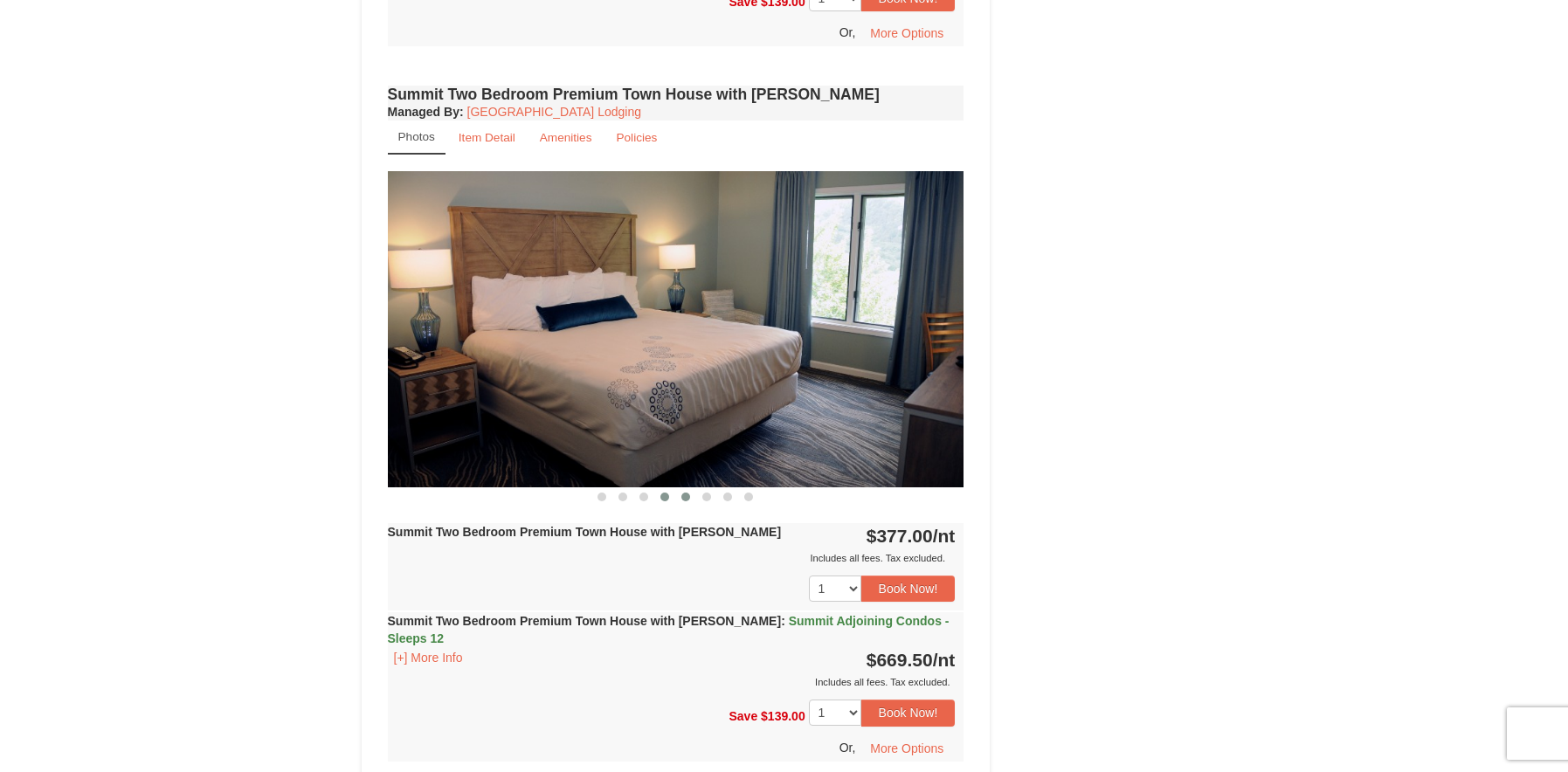
click at [681, 488] on button at bounding box center [685, 496] width 21 height 18
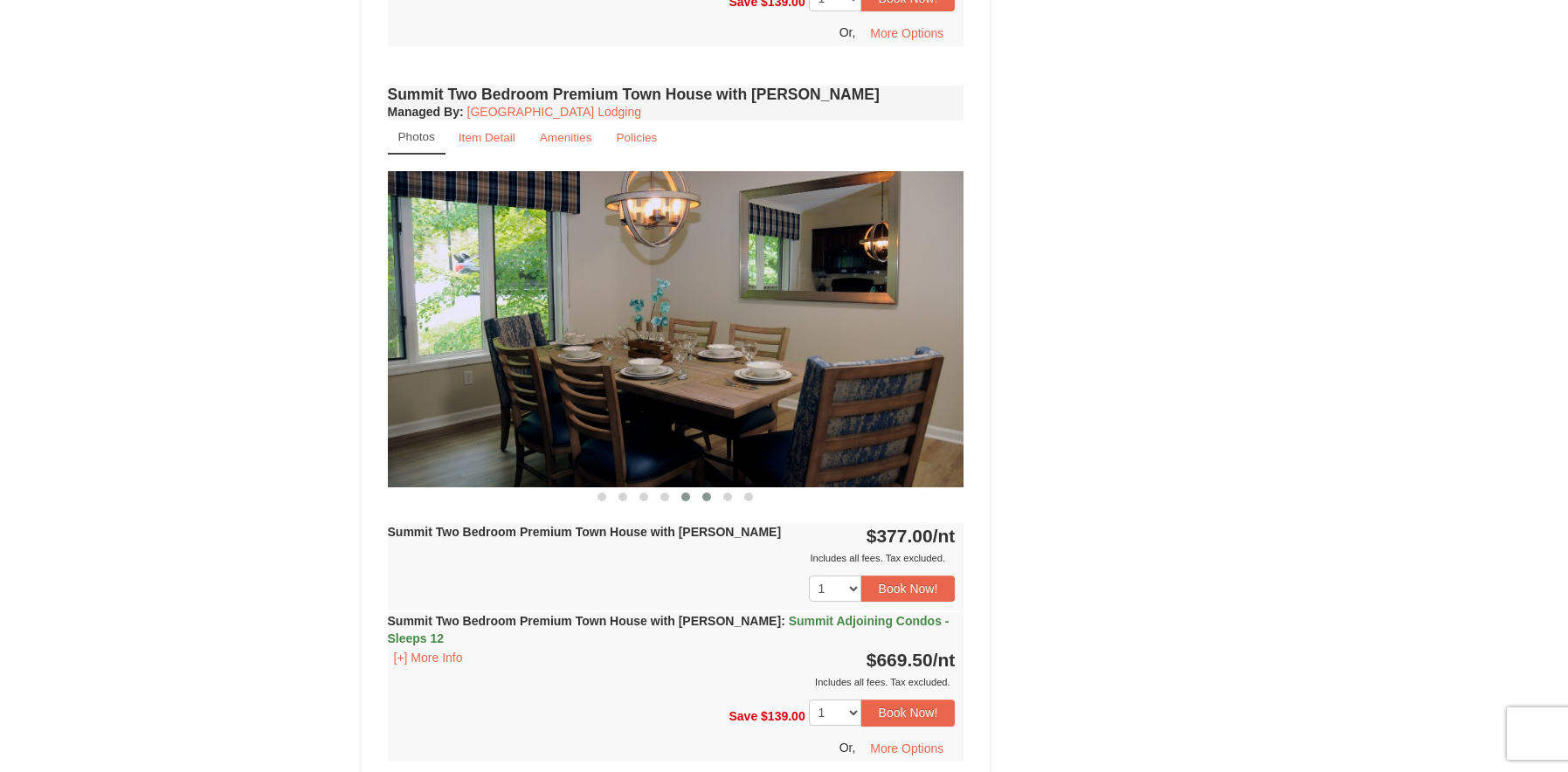
click at [705, 488] on button at bounding box center [707, 496] width 21 height 18
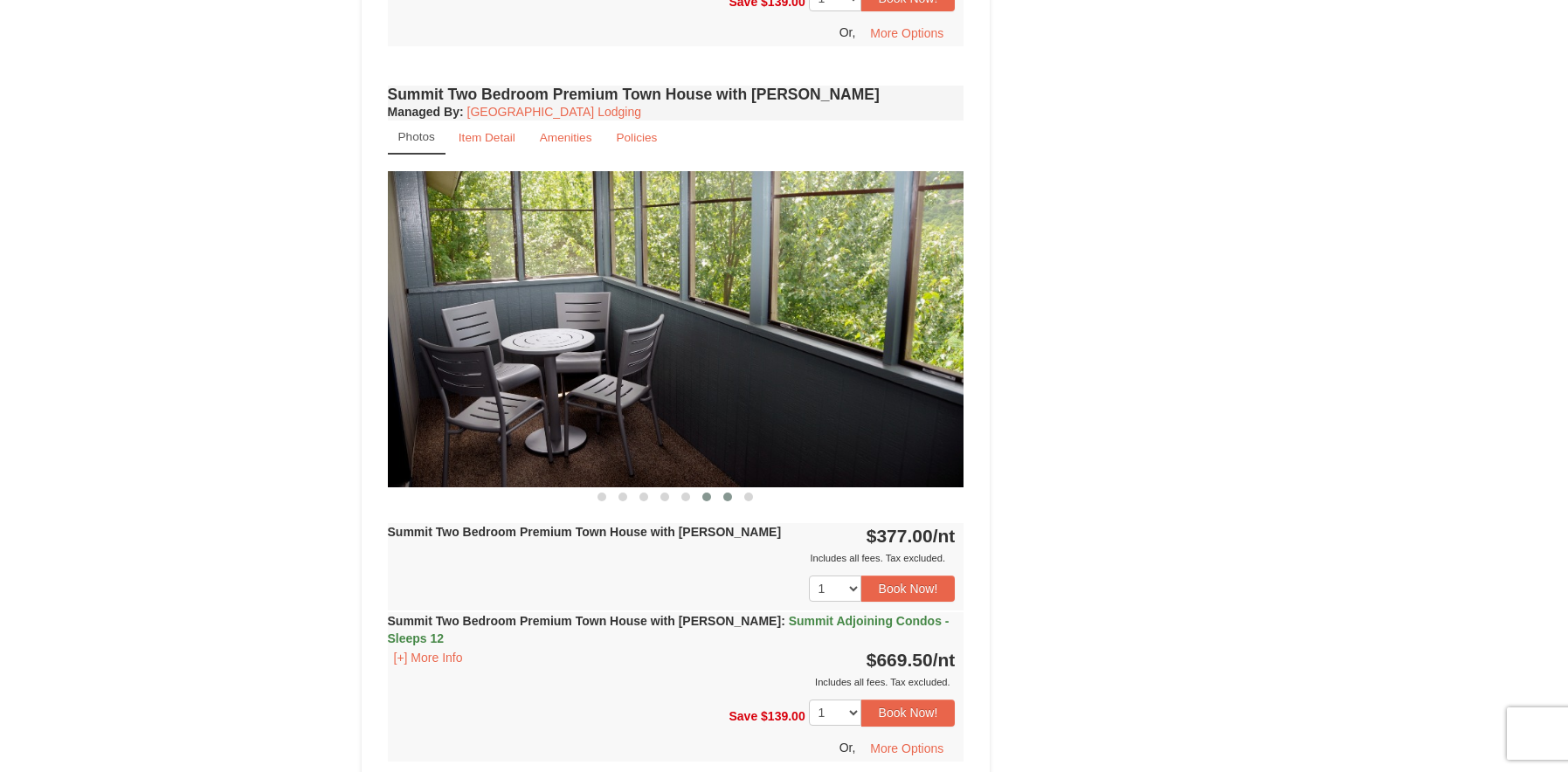
click at [733, 488] on button at bounding box center [728, 496] width 21 height 18
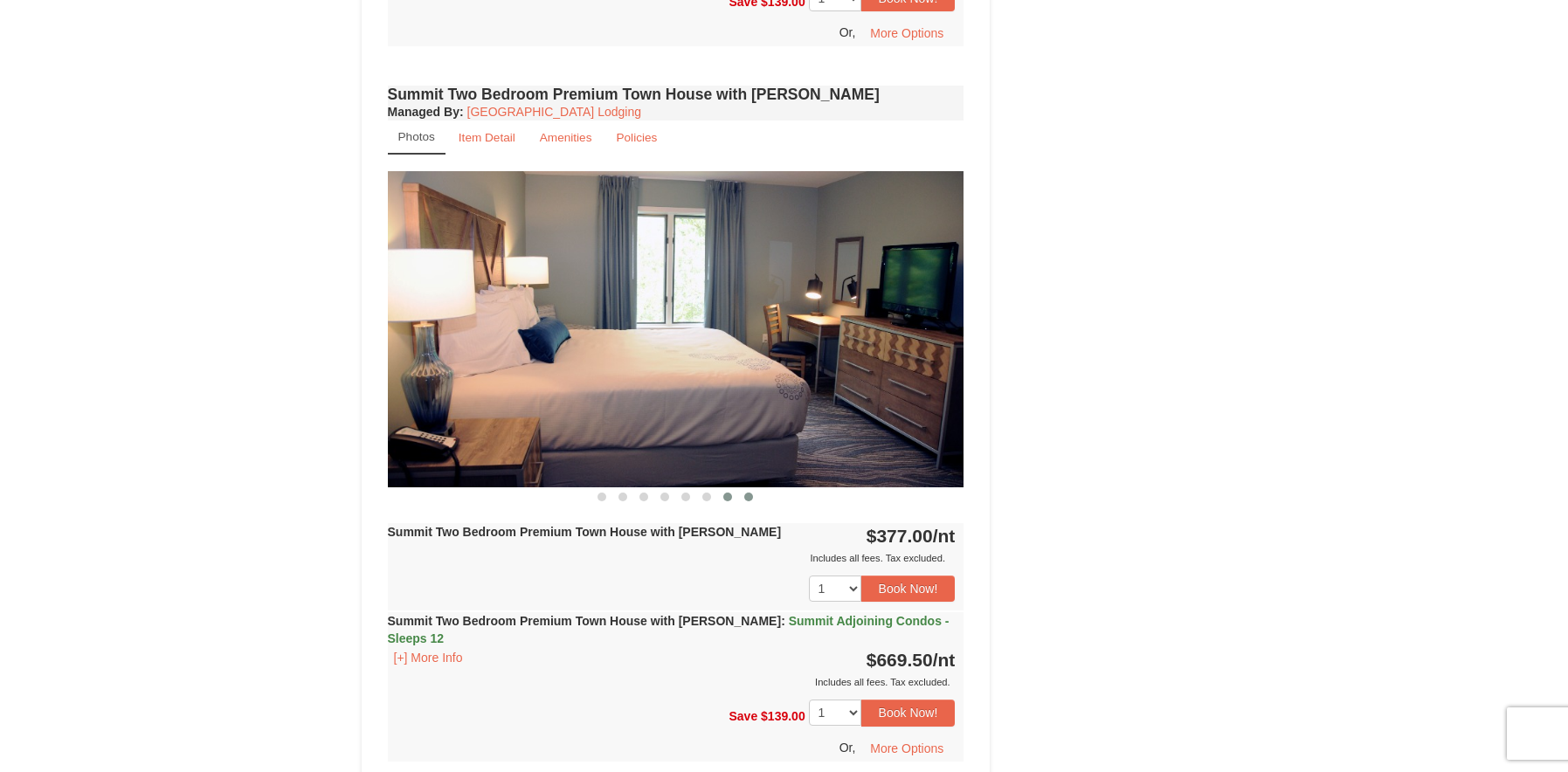
click at [750, 493] on span at bounding box center [748, 496] width 8 height 8
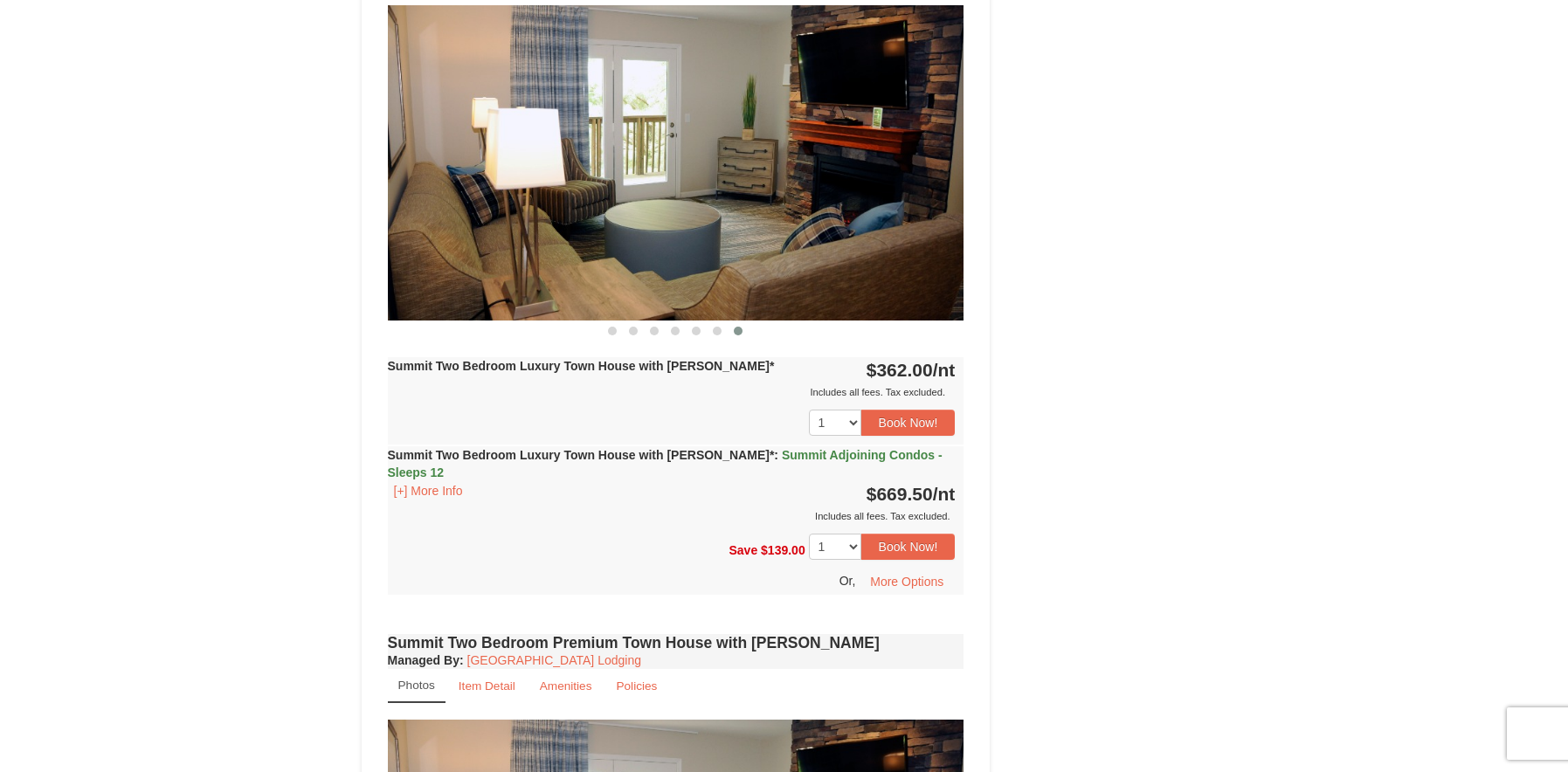
scroll to position [2184, 0]
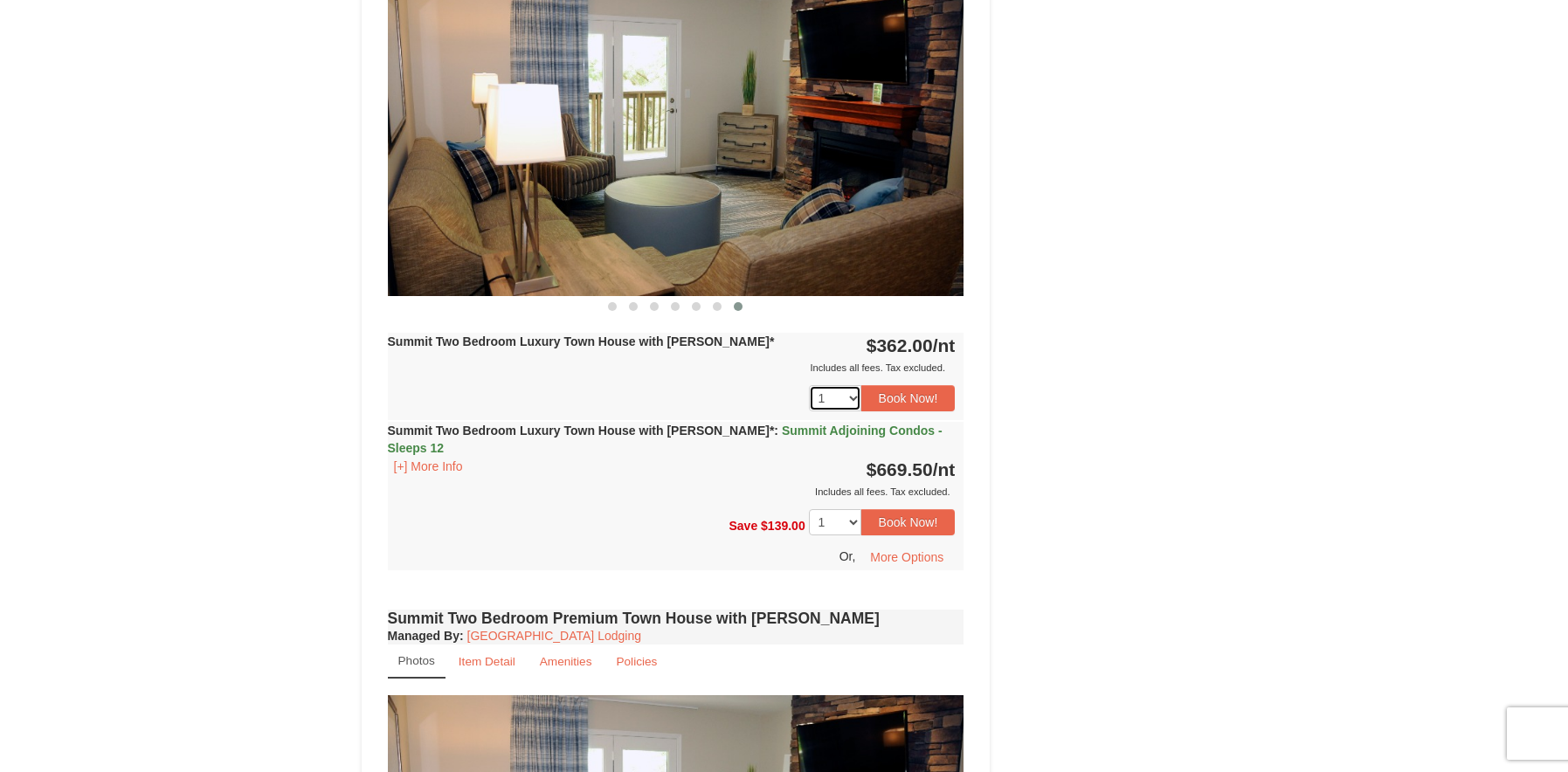
click at [847, 386] on select "1 2 3" at bounding box center [835, 399] width 53 height 26
select select "2"
click at [808, 386] on select "1 2 3" at bounding box center [835, 399] width 53 height 26
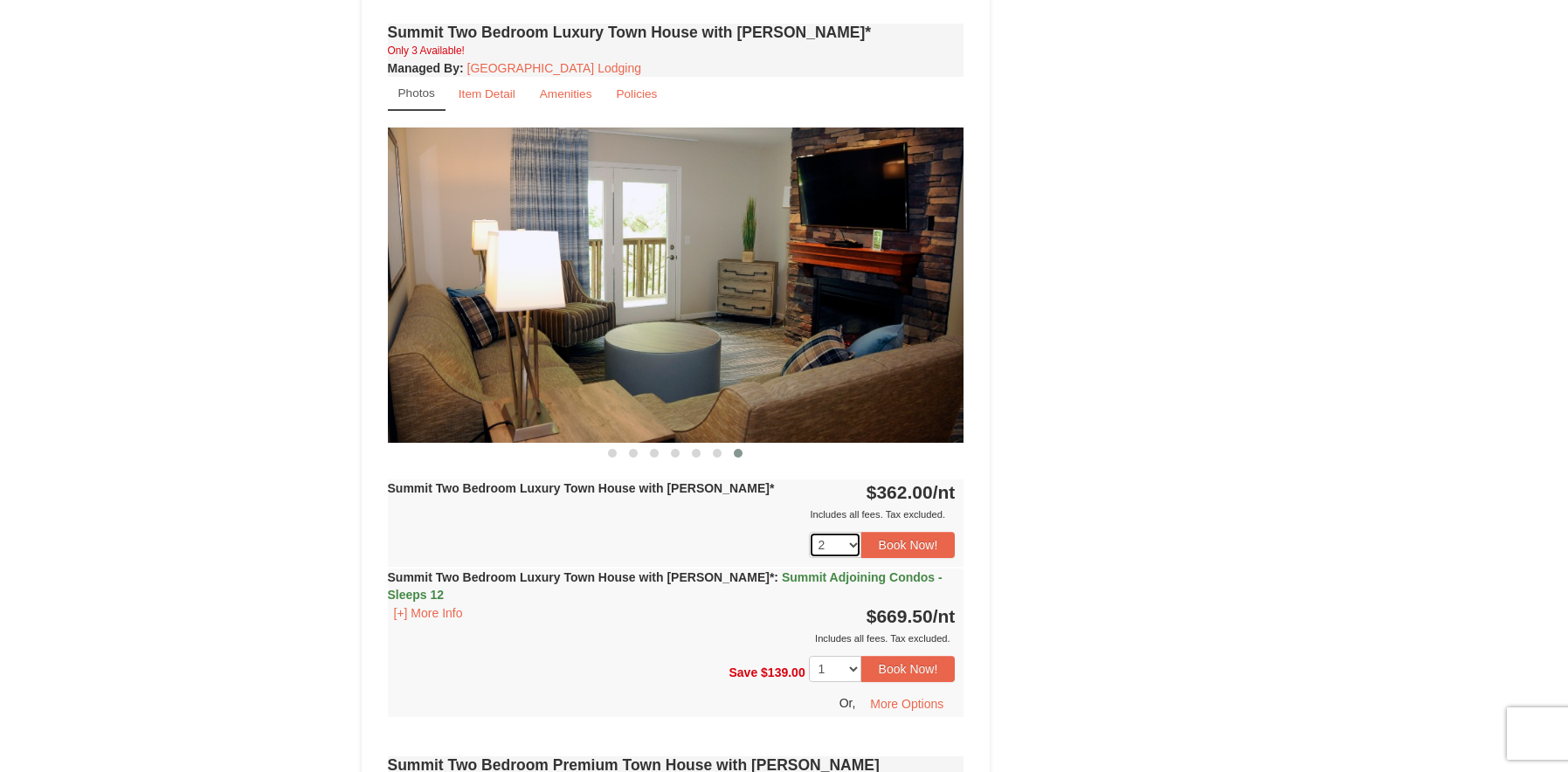
scroll to position [2009, 0]
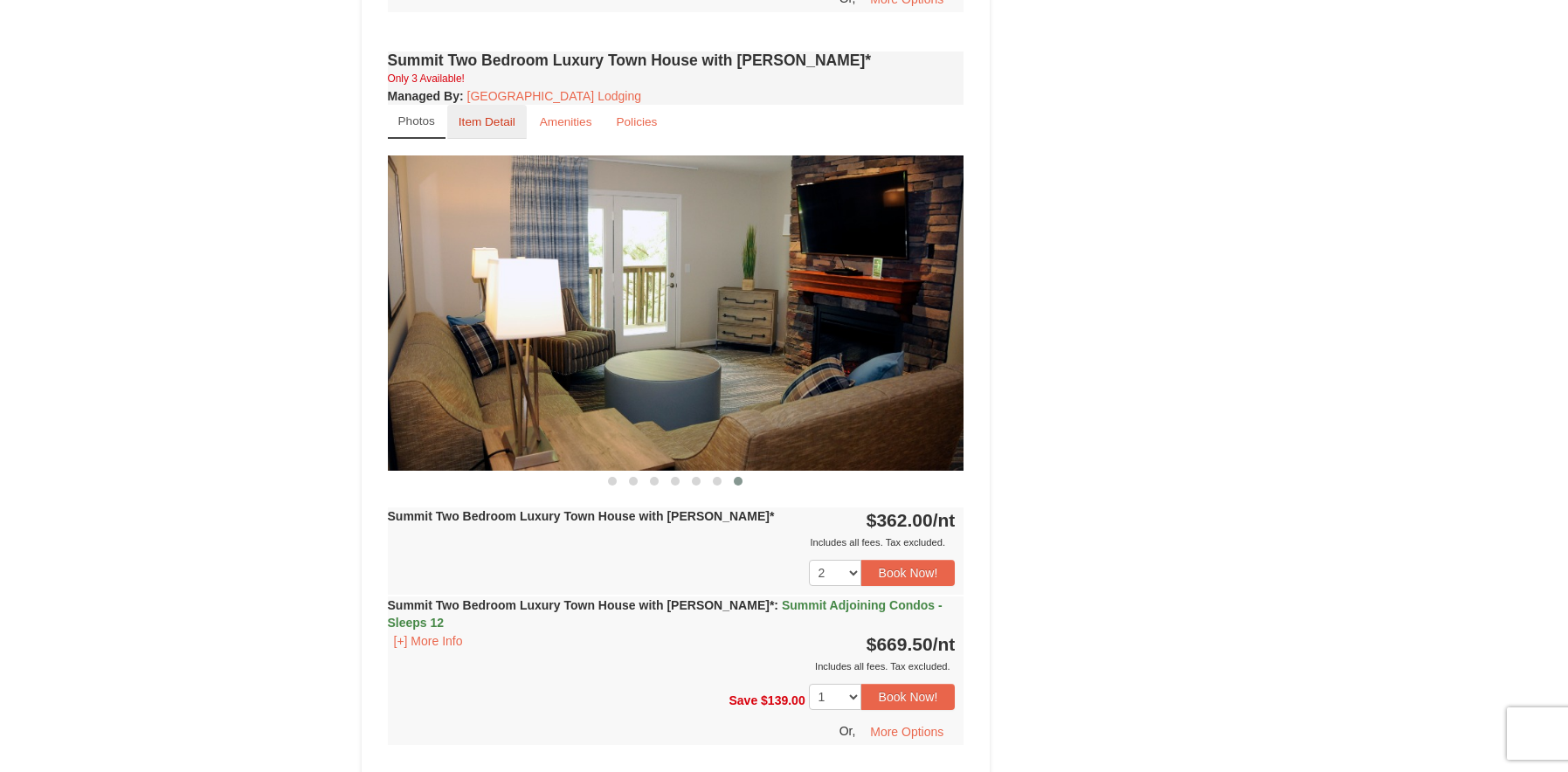
click at [494, 116] on small "Item Detail" at bounding box center [487, 122] width 56 height 13
